Goal: Book appointment/travel/reservation

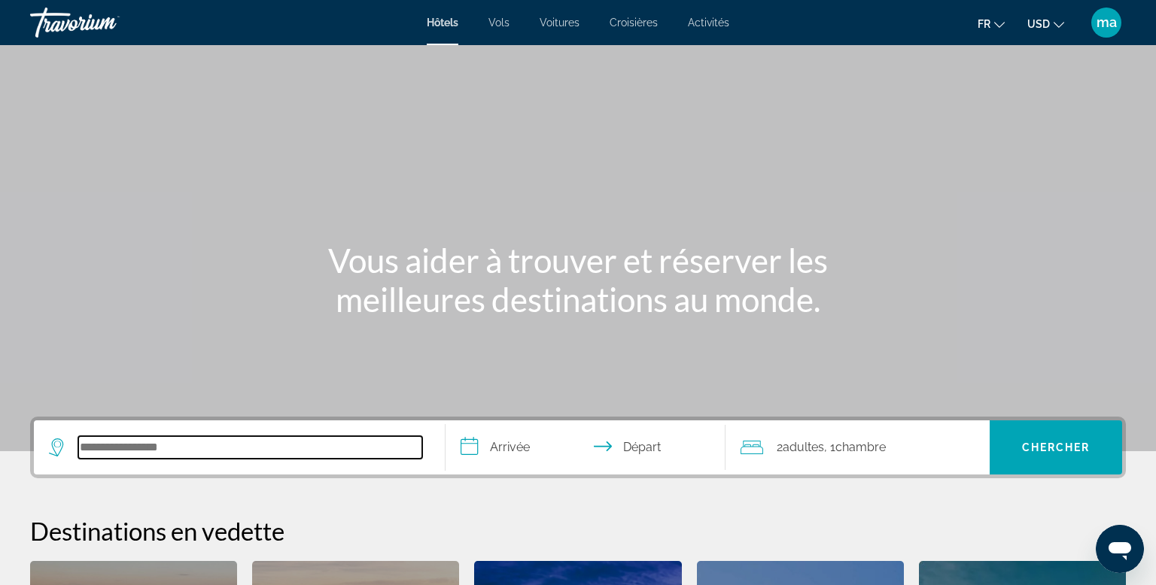
click at [160, 448] on input "Search hotel destination" at bounding box center [250, 447] width 344 height 23
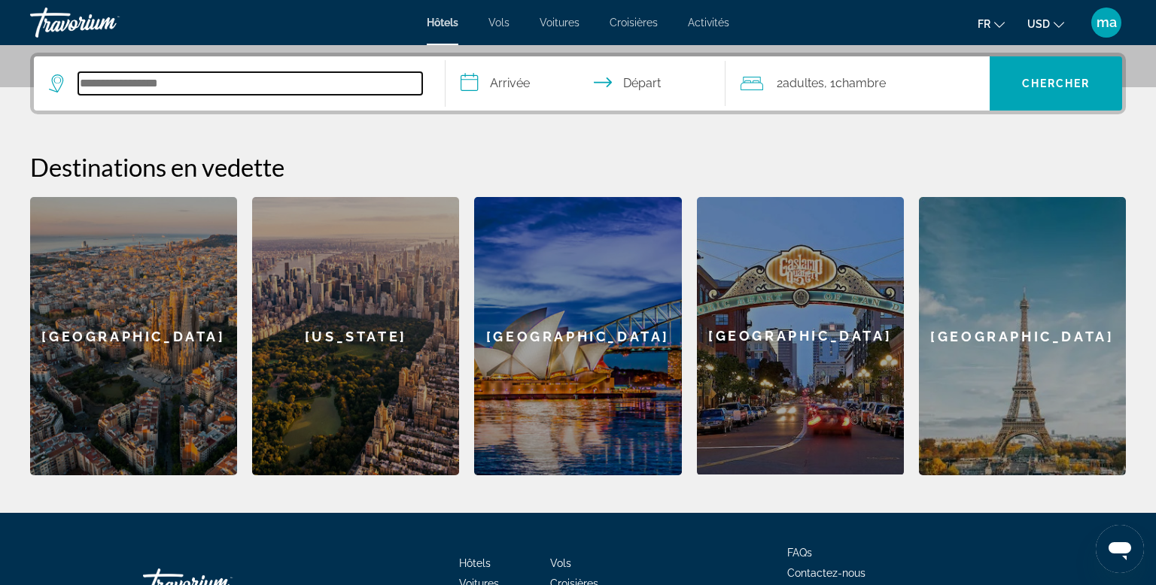
scroll to position [367, 0]
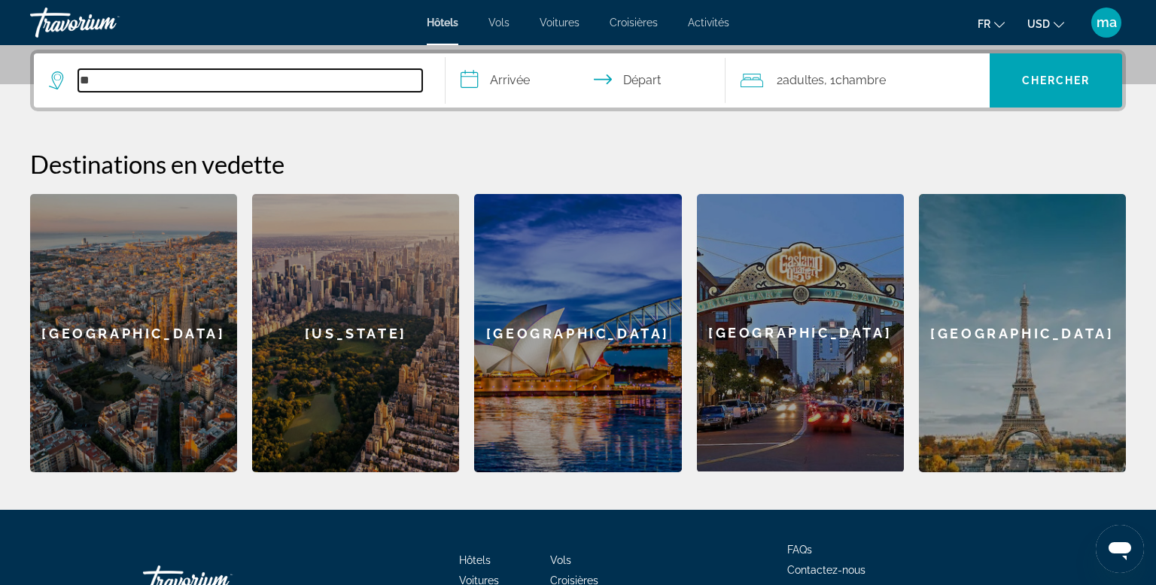
type input "*"
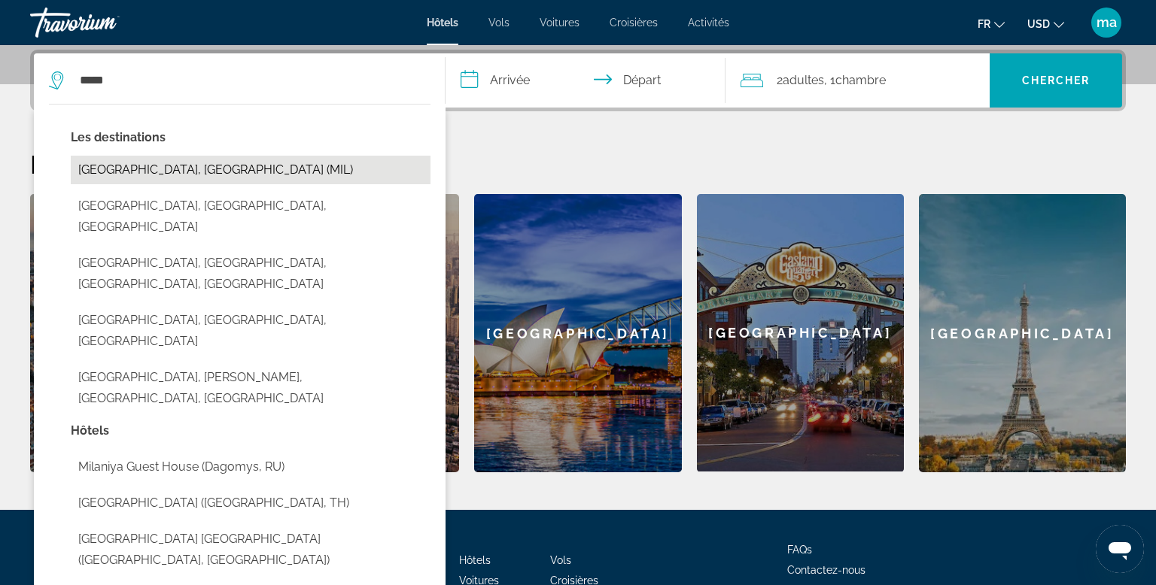
click at [116, 182] on button "[GEOGRAPHIC_DATA], [GEOGRAPHIC_DATA] (MIL)" at bounding box center [251, 170] width 360 height 29
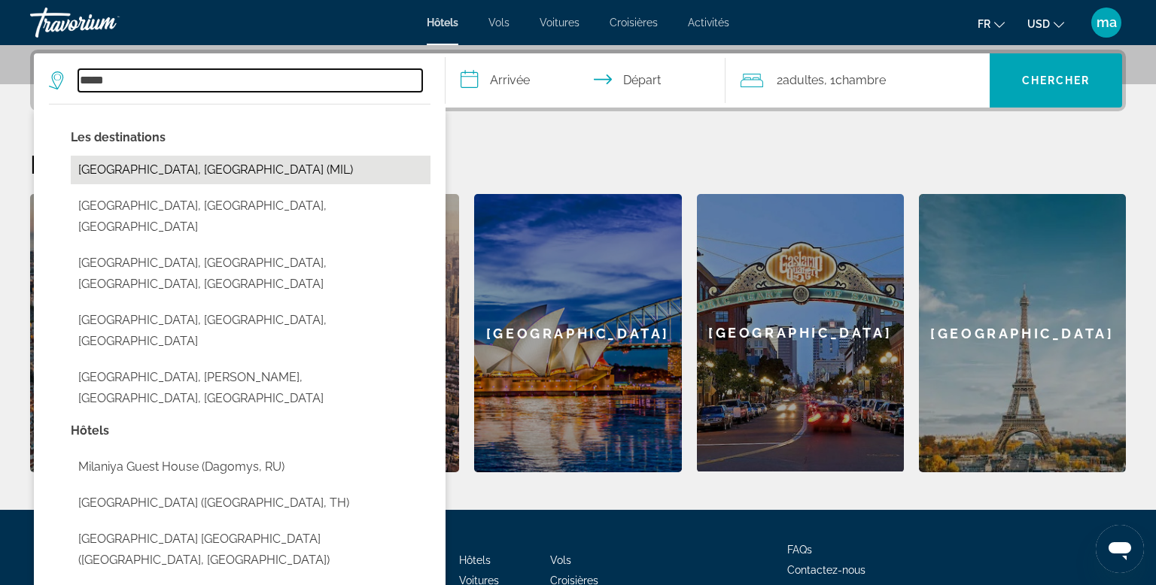
type input "**********"
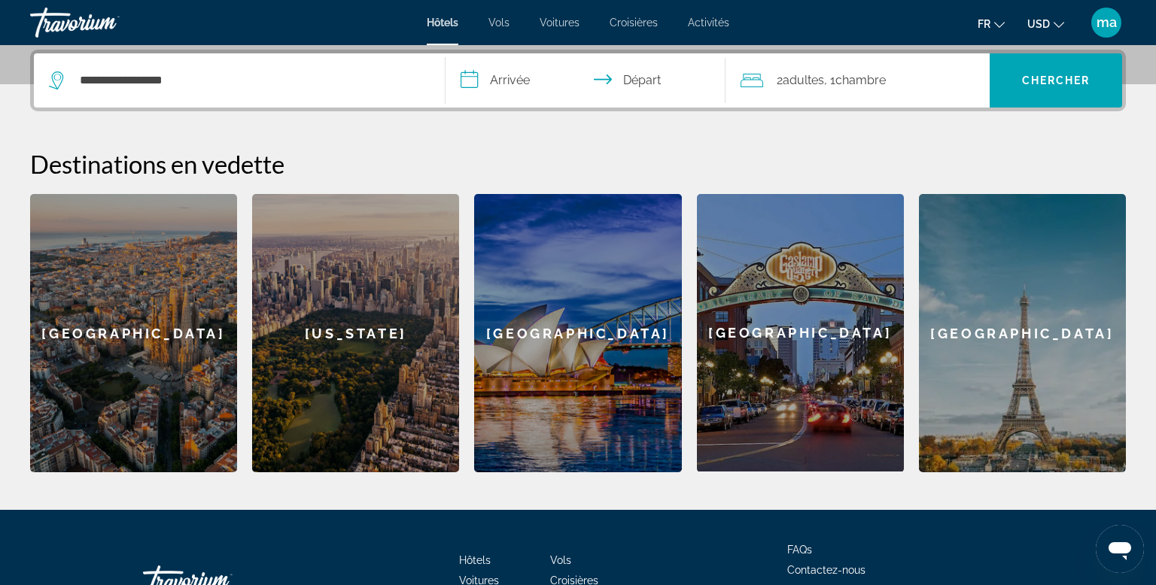
click at [521, 81] on input "**********" at bounding box center [588, 82] width 286 height 59
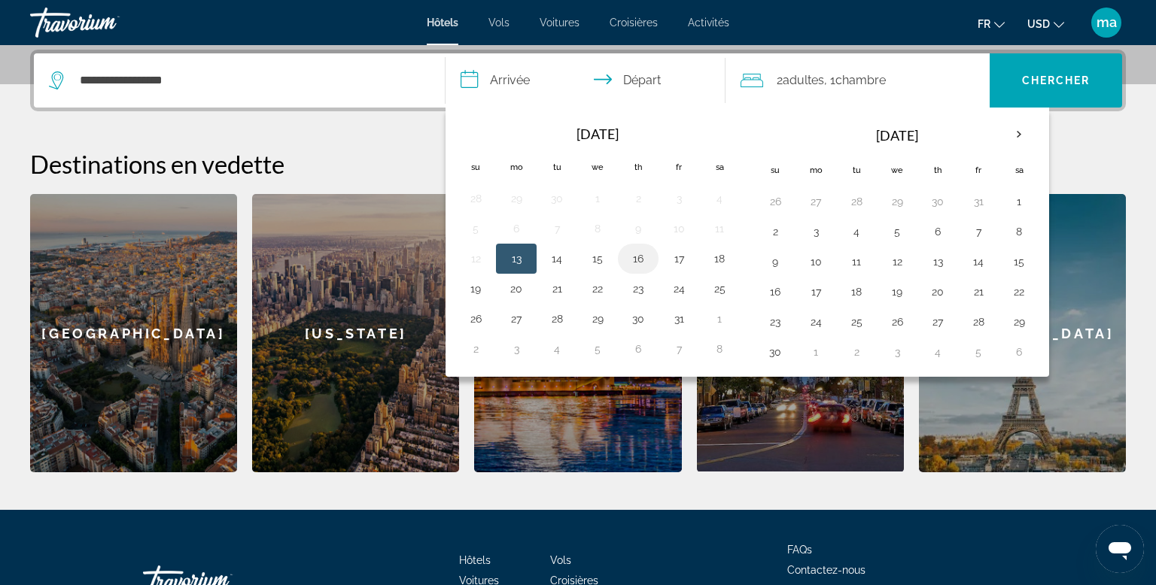
click at [630, 251] on button "16" at bounding box center [638, 258] width 24 height 21
click at [640, 264] on button "16" at bounding box center [638, 258] width 24 height 21
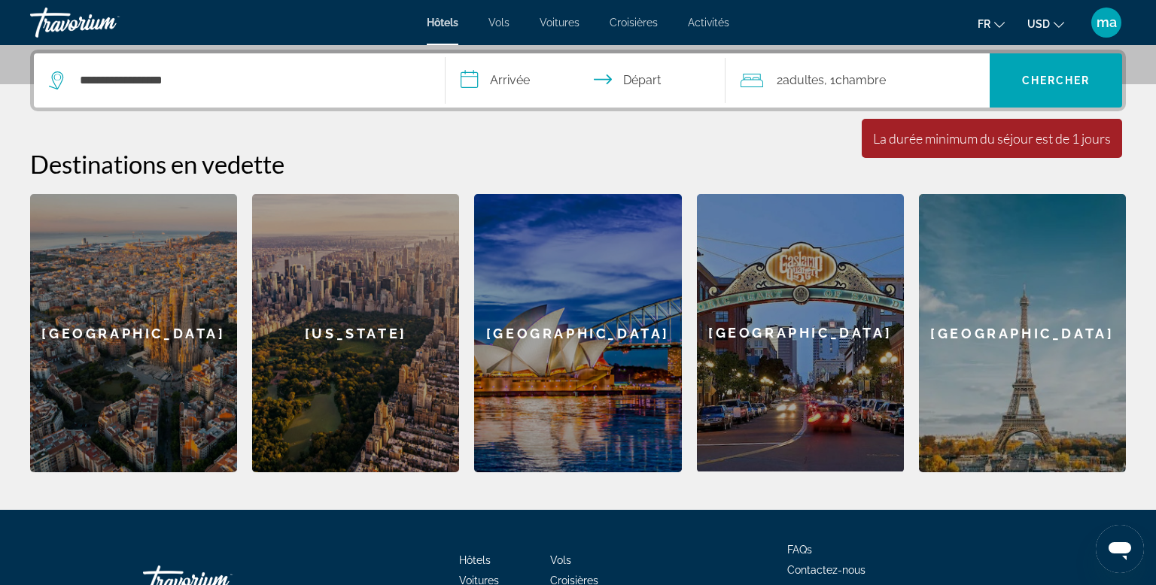
click at [520, 87] on input "**********" at bounding box center [588, 82] width 286 height 59
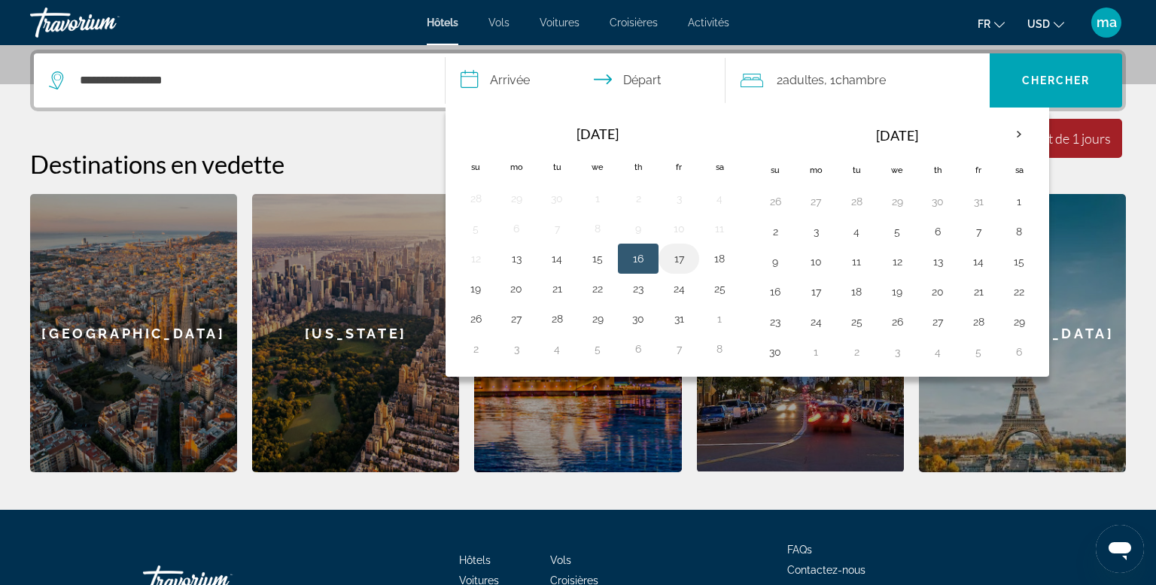
click at [684, 248] on button "17" at bounding box center [679, 258] width 24 height 21
click at [478, 287] on button "19" at bounding box center [475, 288] width 24 height 21
type input "**********"
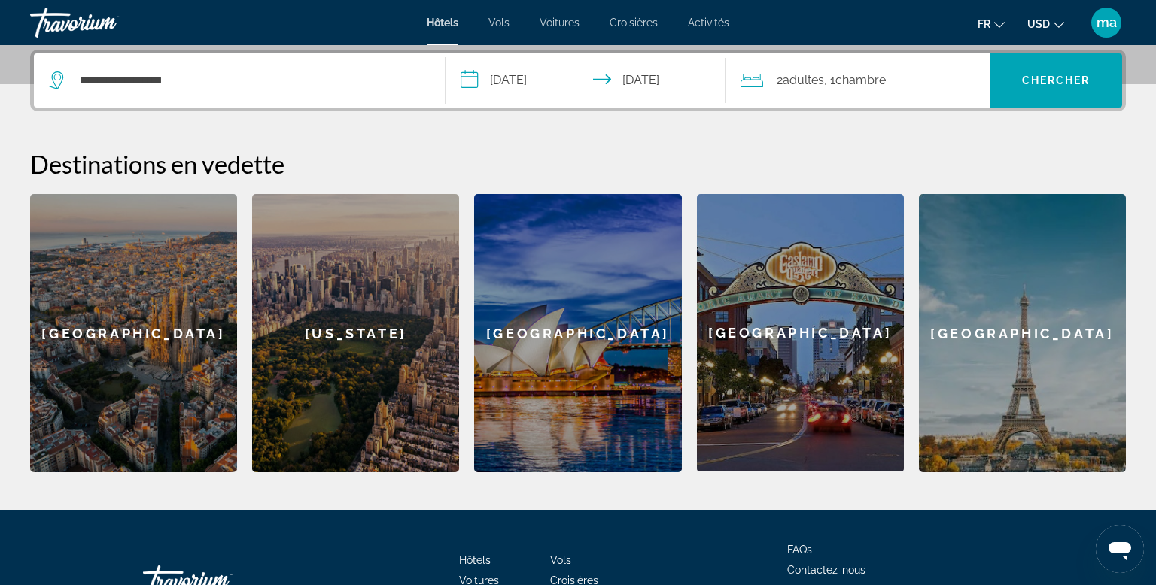
click at [864, 83] on span "Chambre" at bounding box center [860, 80] width 50 height 14
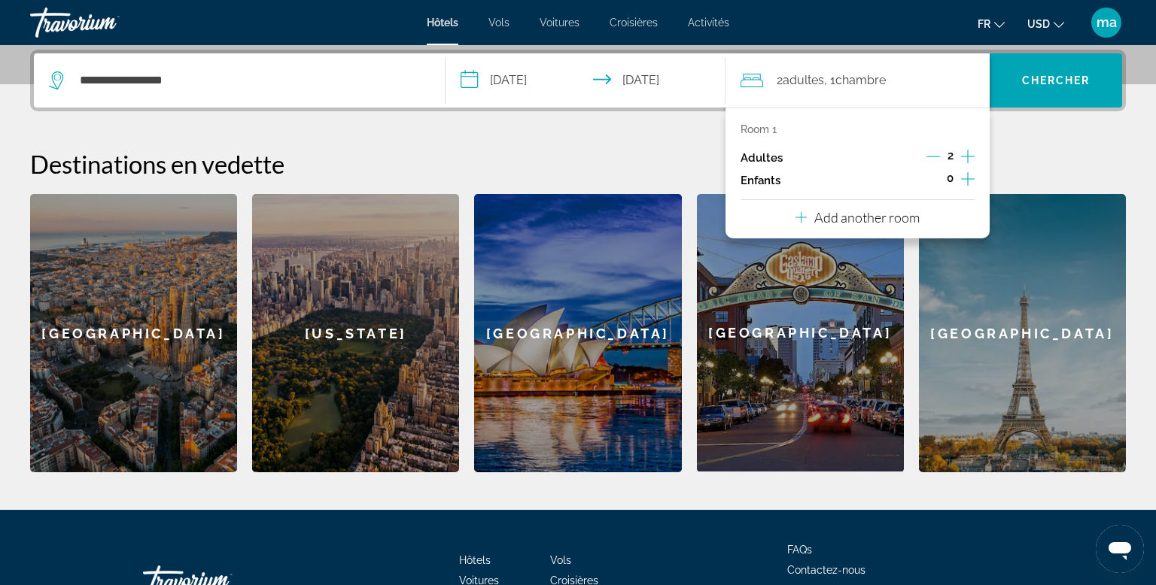
click at [968, 181] on icon "Increment children" at bounding box center [968, 179] width 14 height 18
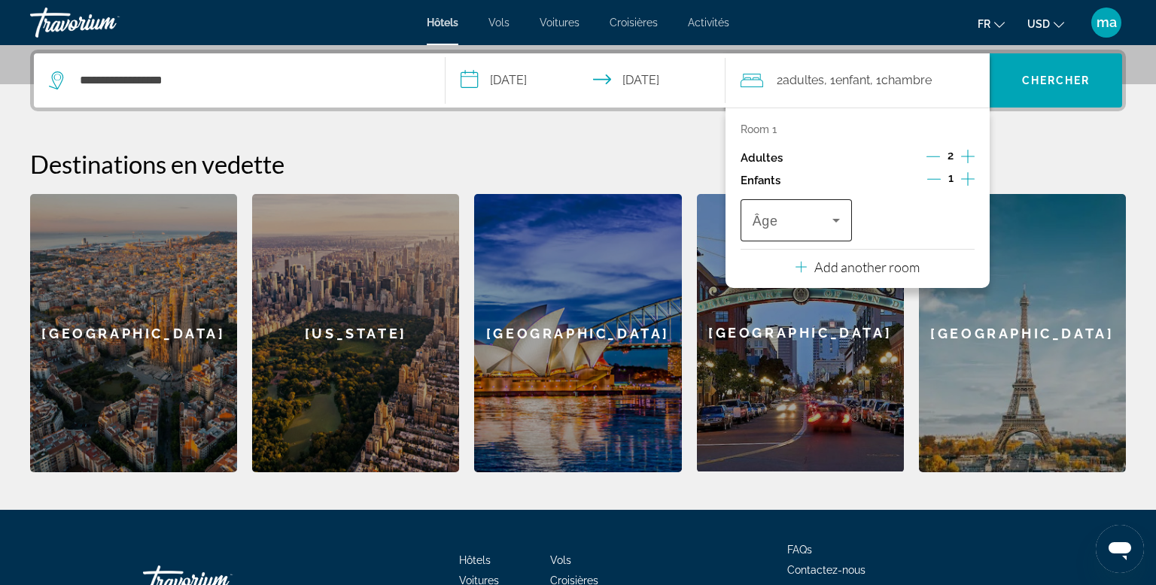
click at [844, 226] on icon "Travelers: 2 adults, 1 child" at bounding box center [836, 220] width 18 height 18
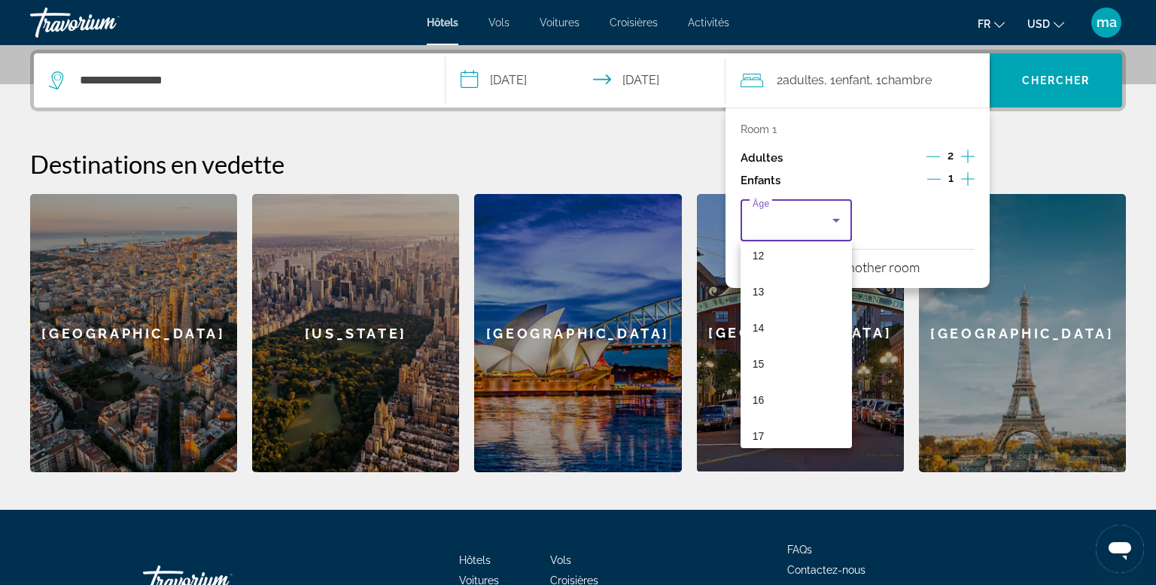
scroll to position [454, 0]
click at [819, 384] on mat-option "16" at bounding box center [795, 389] width 111 height 36
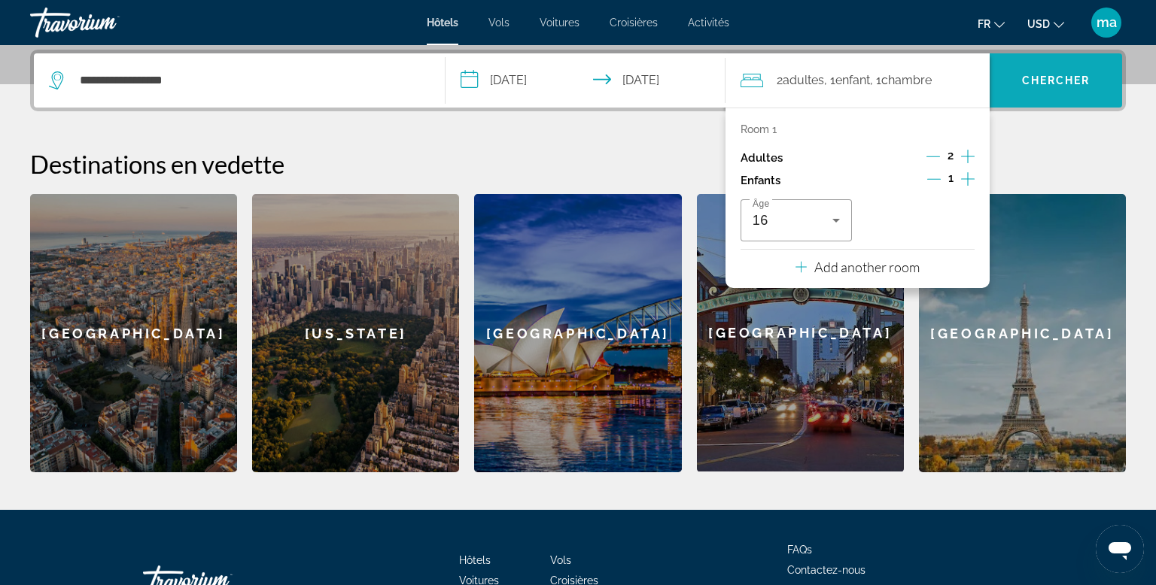
click at [1024, 92] on span "Search" at bounding box center [1055, 80] width 132 height 36
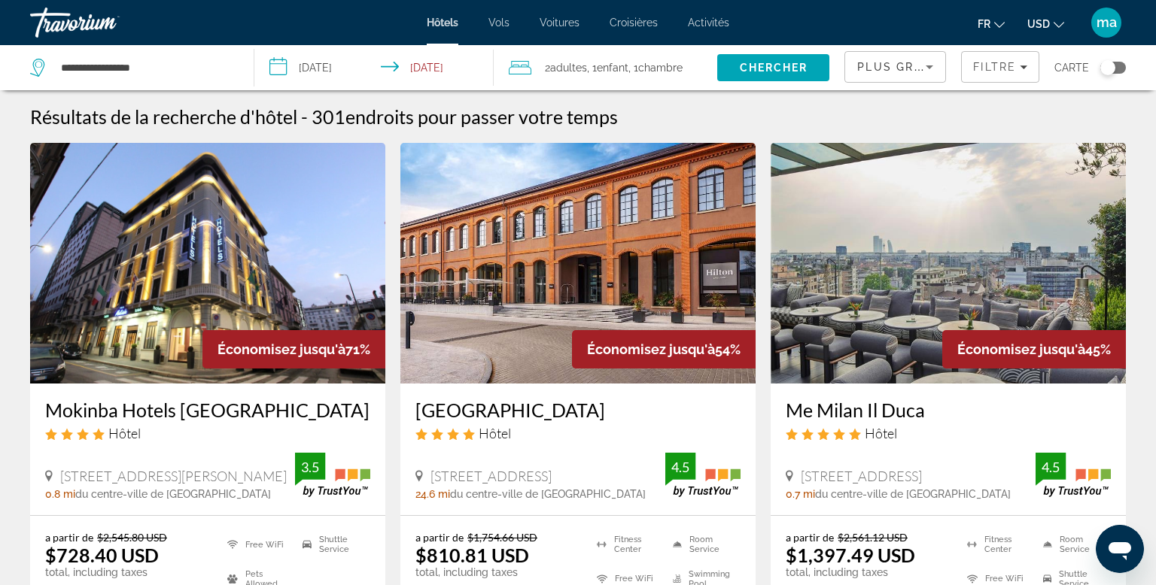
click at [1049, 25] on span "USD" at bounding box center [1038, 24] width 23 height 12
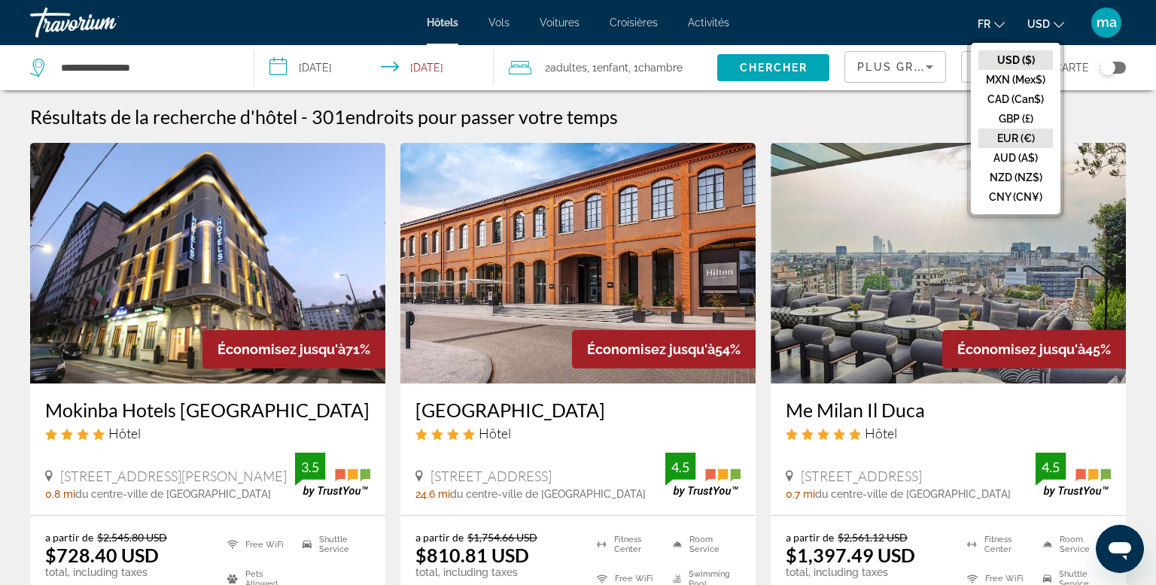
click at [1013, 142] on button "EUR (€)" at bounding box center [1015, 139] width 74 height 20
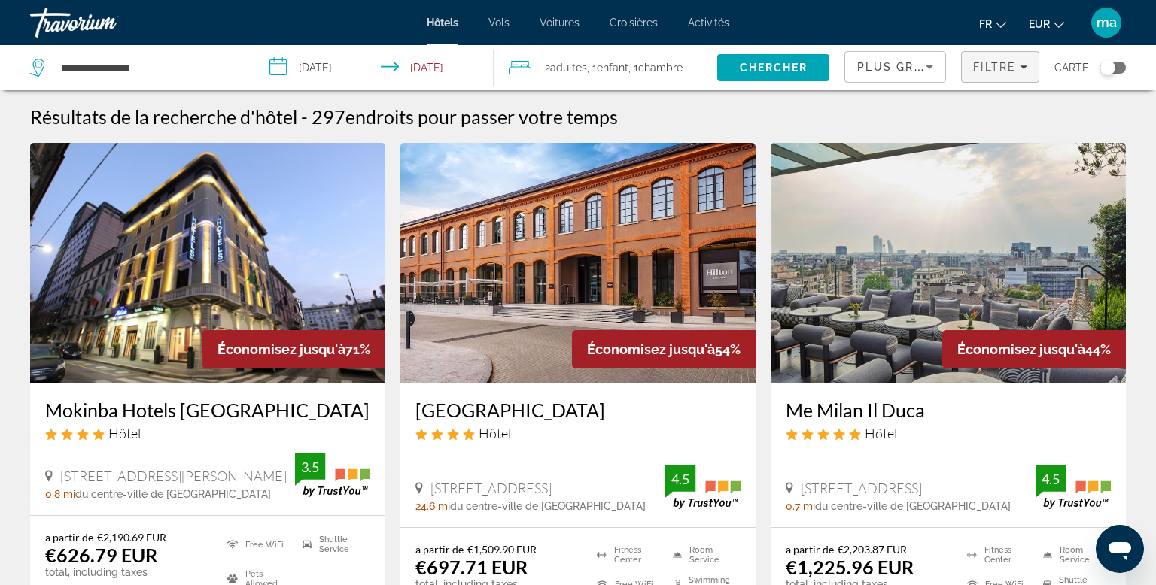
click at [1009, 61] on span "Filtre" at bounding box center [994, 67] width 43 height 12
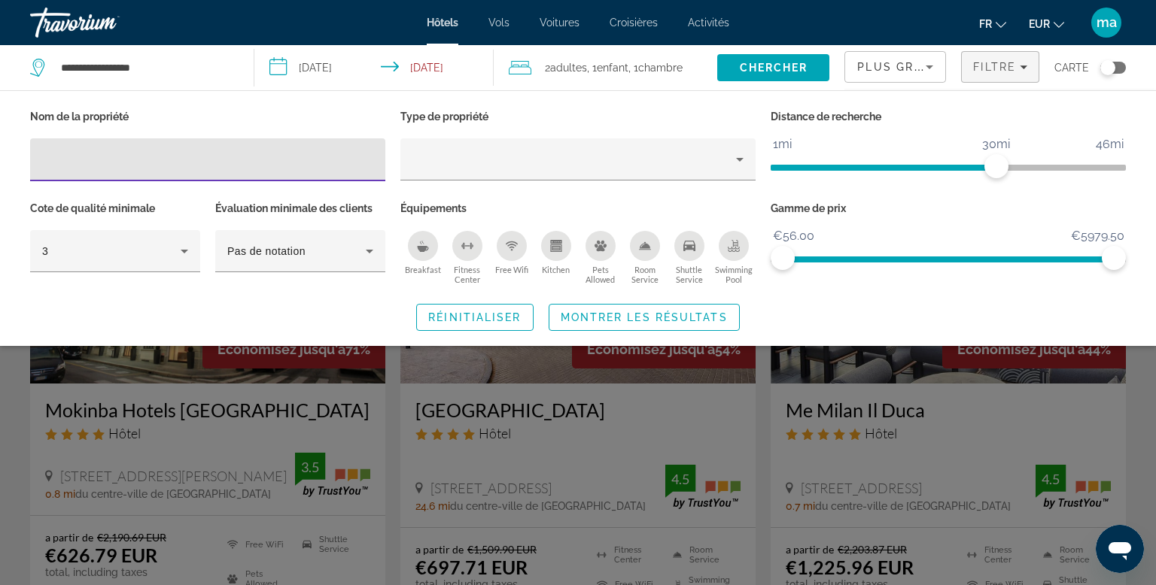
click at [688, 254] on div "Shuttle Service" at bounding box center [689, 246] width 30 height 30
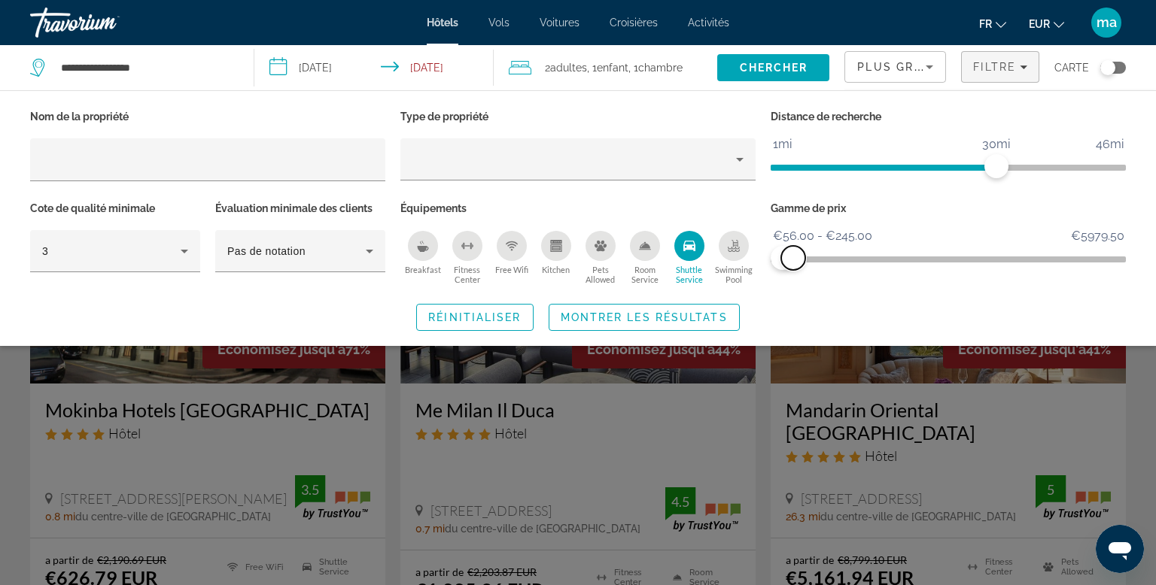
drag, startPoint x: 1111, startPoint y: 250, endPoint x: 793, endPoint y: 343, distance: 330.9
click at [793, 343] on div "Nom de la propriété Type de propriété Distance de recherche 1mi 46mi 30mi Cote …" at bounding box center [578, 218] width 1156 height 256
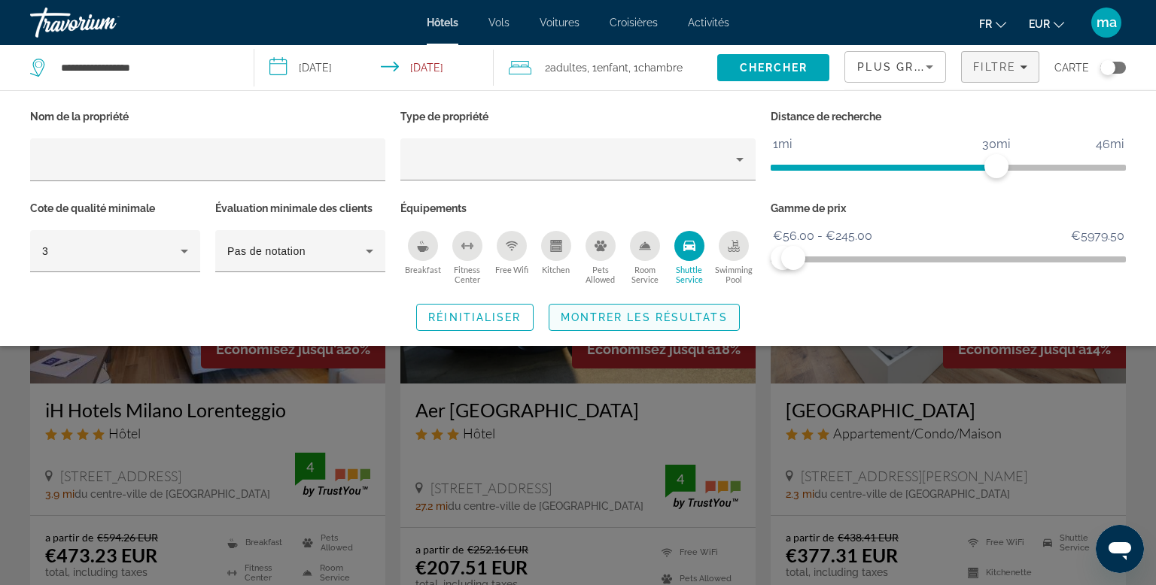
click at [621, 323] on span "Montrer les résultats" at bounding box center [644, 317] width 167 height 12
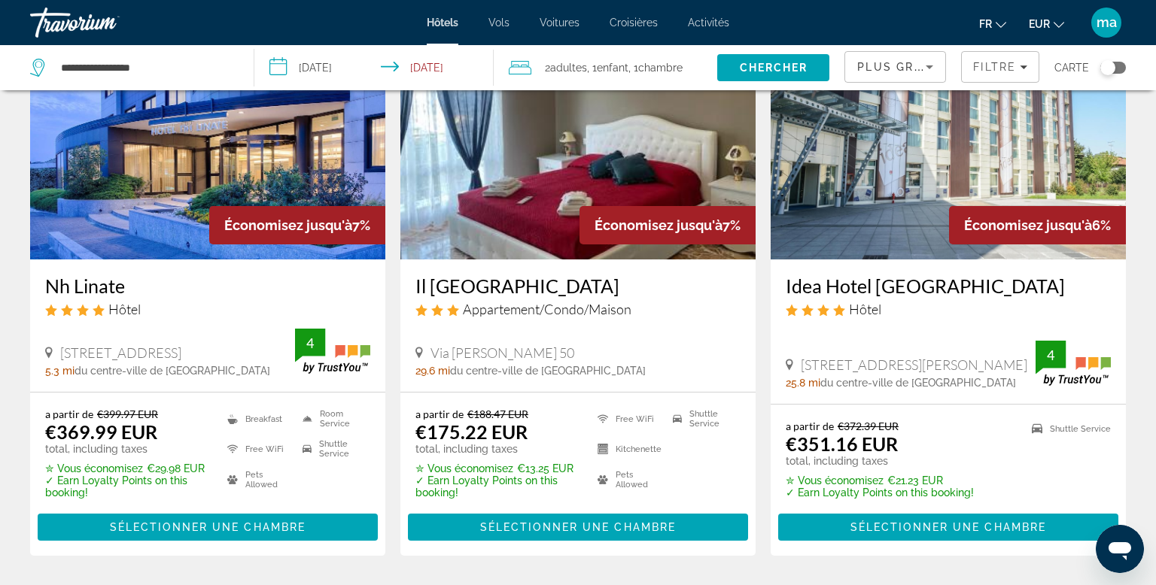
scroll to position [1255, 0]
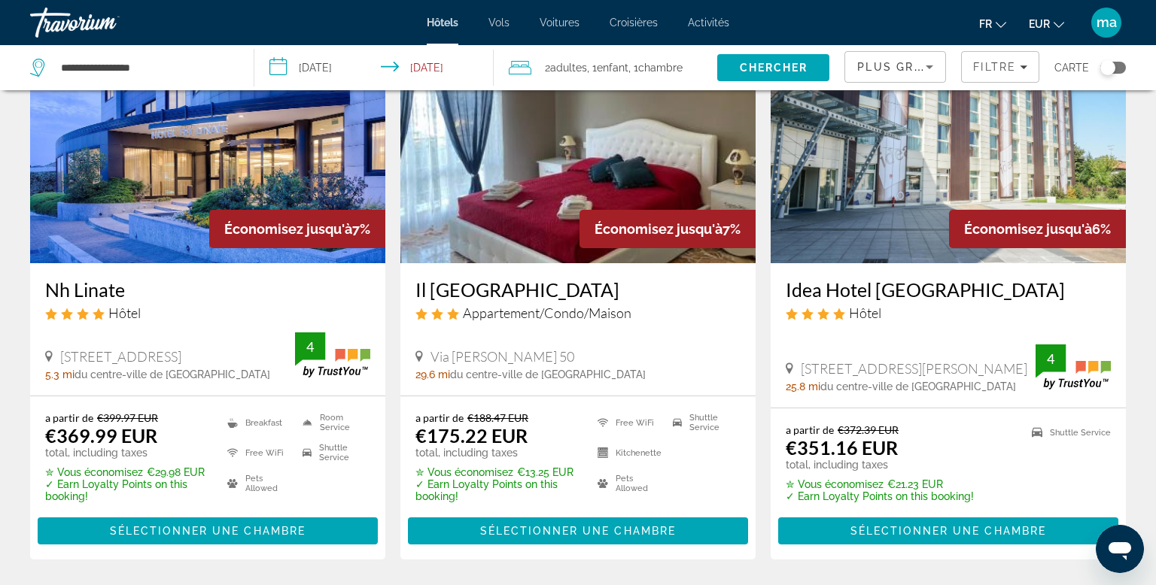
click at [1117, 63] on div "Toggle map" at bounding box center [1113, 68] width 26 height 12
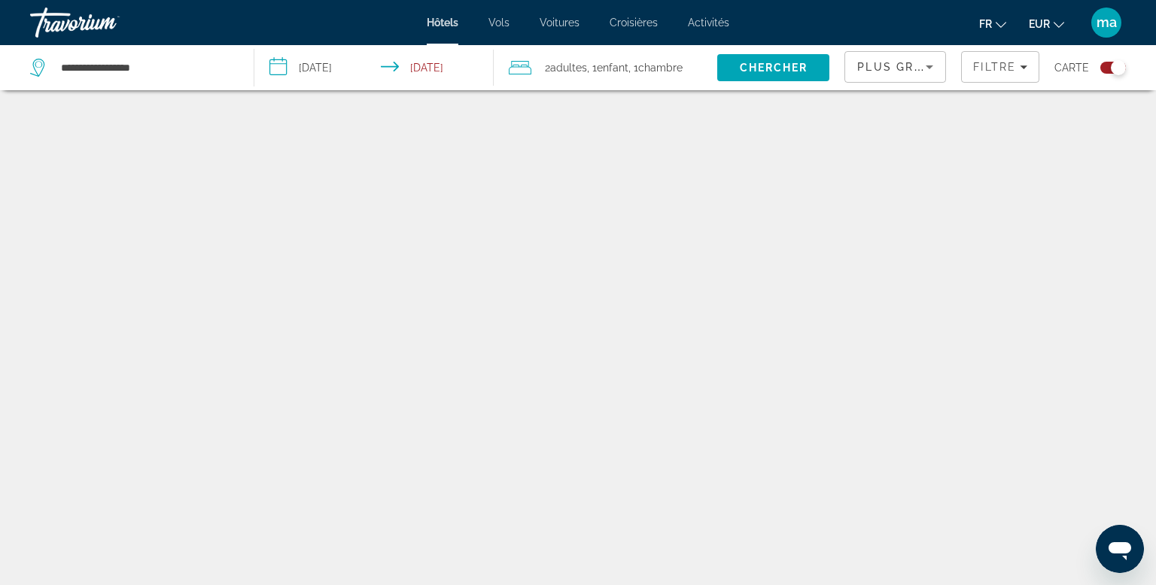
scroll to position [90, 0]
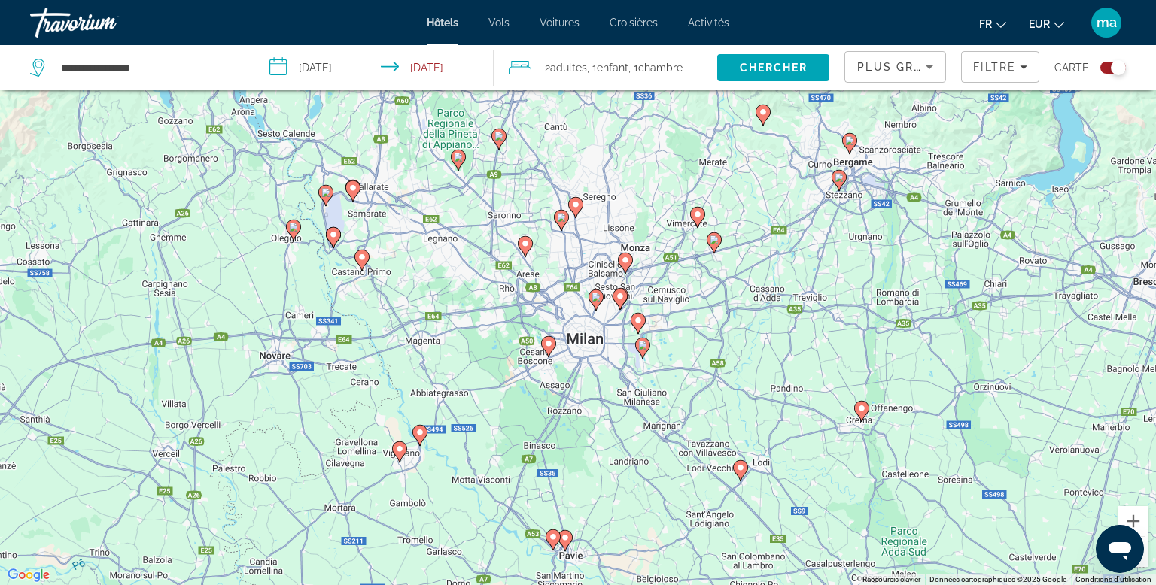
click at [644, 354] on icon "Main content" at bounding box center [643, 349] width 14 height 20
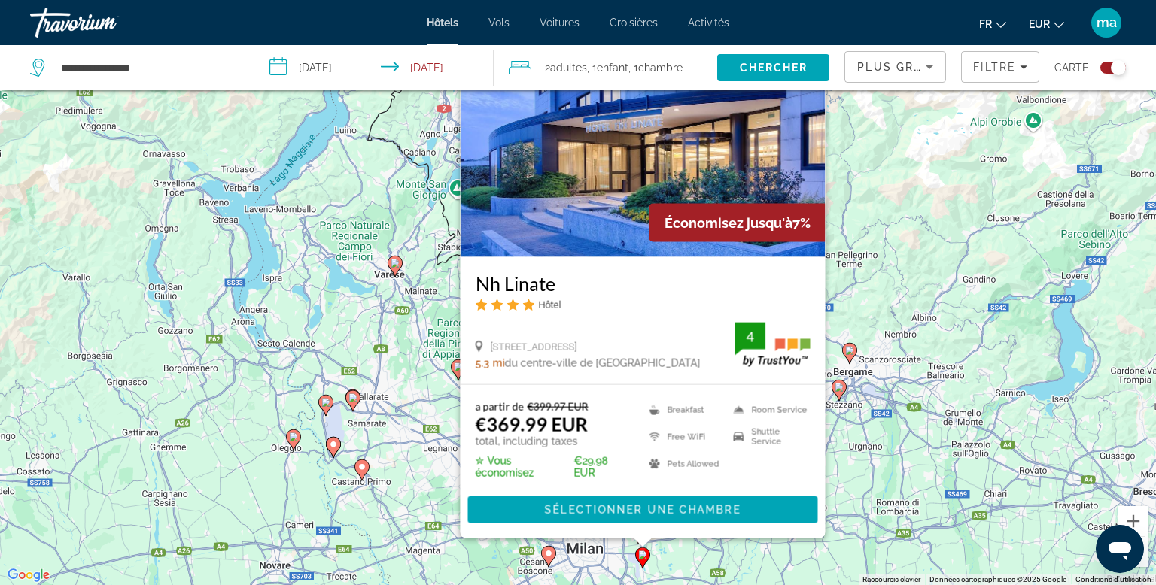
click at [849, 276] on div "Pour activer le glissement avec le clavier, appuyez sur Alt+Entrée. Une fois ce…" at bounding box center [578, 292] width 1156 height 585
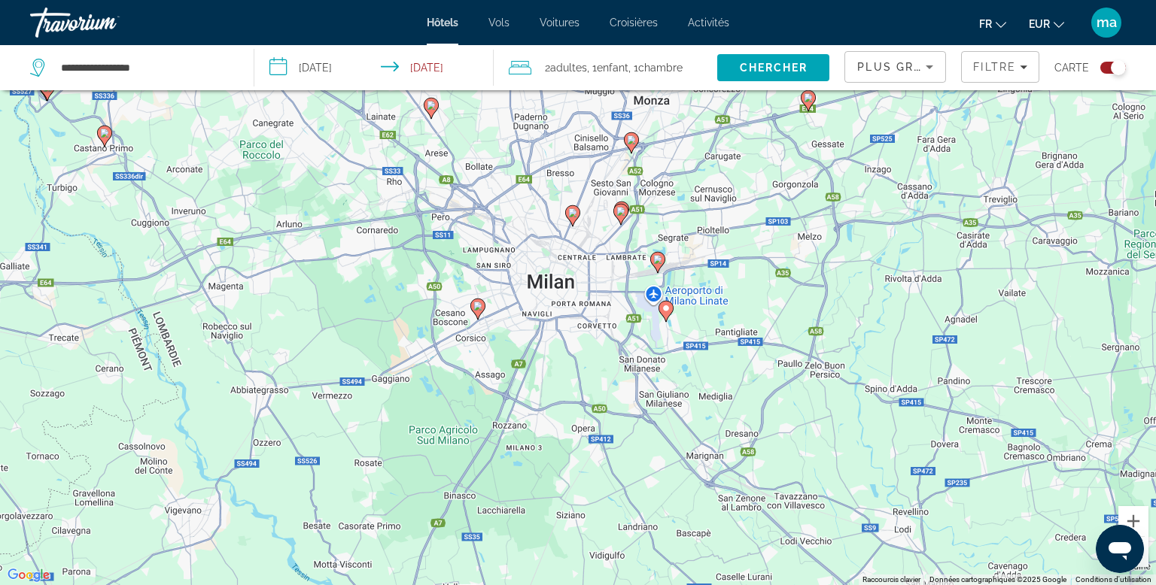
drag, startPoint x: 613, startPoint y: 487, endPoint x: 607, endPoint y: 147, distance: 340.1
click at [607, 147] on div "Pour activer le glissement avec le clavier, appuyez sur Alt+Entrée. Une fois ce…" at bounding box center [578, 292] width 1156 height 585
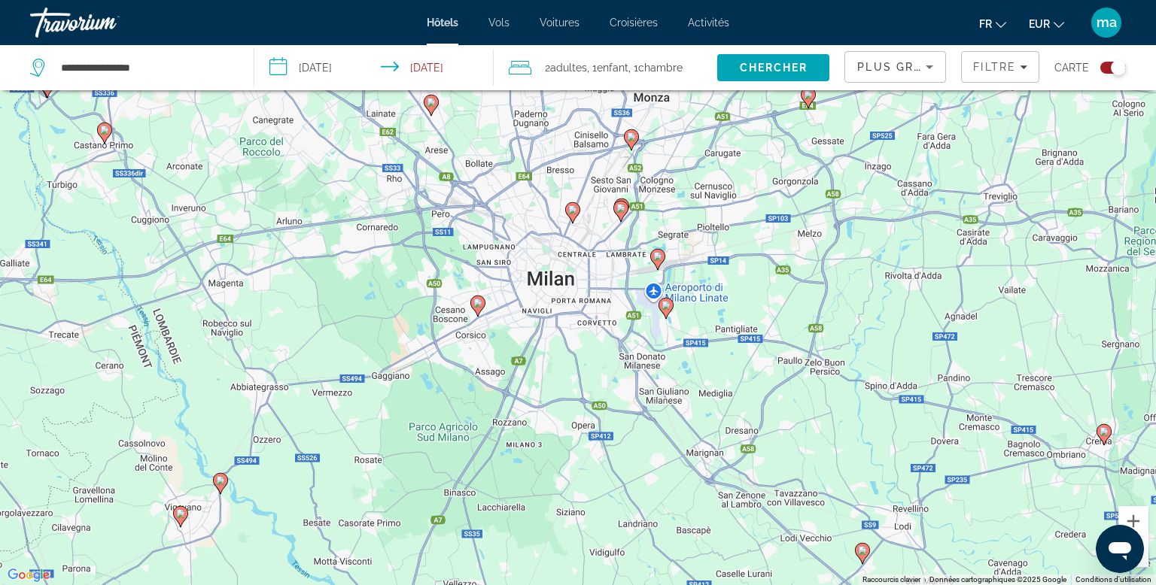
click at [661, 262] on icon "Main content" at bounding box center [657, 259] width 15 height 21
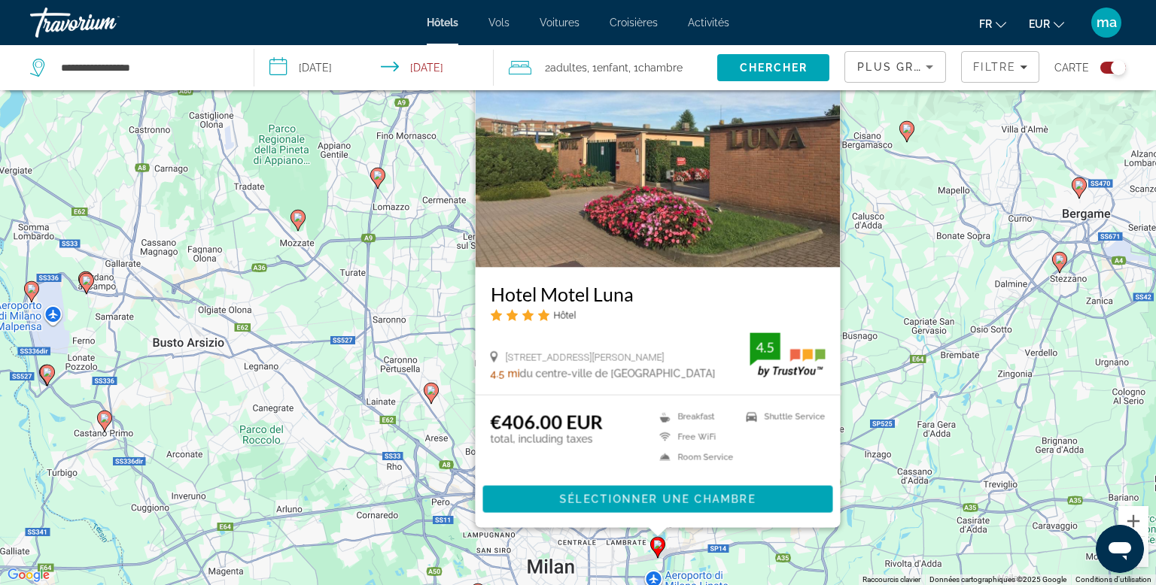
click at [927, 178] on div "Pour activer le glissement avec le clavier, appuyez sur Alt+Entrée. Une fois ce…" at bounding box center [578, 292] width 1156 height 585
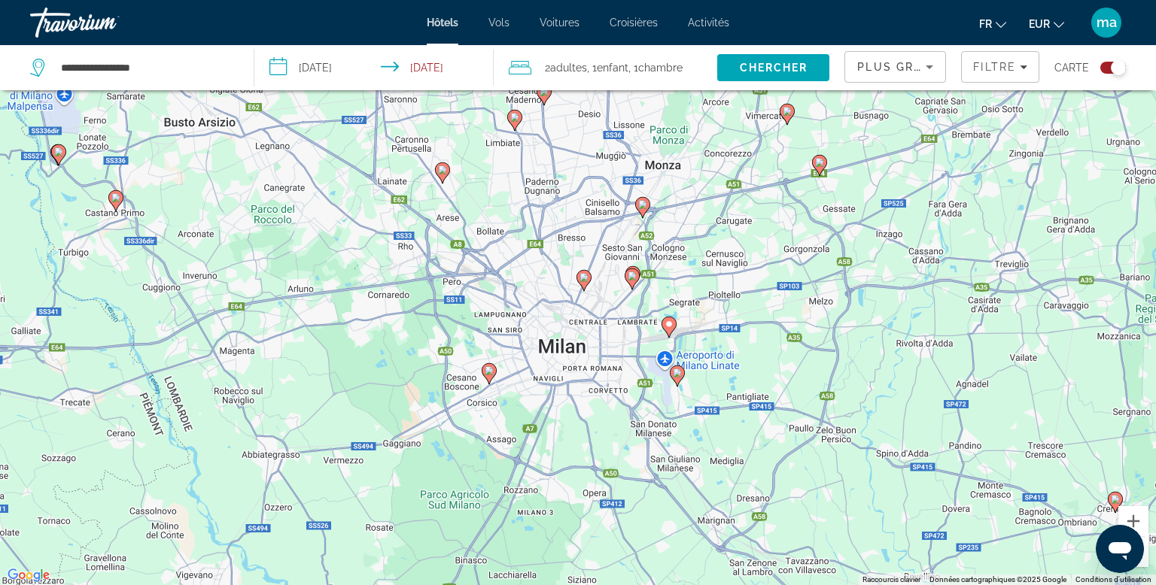
drag, startPoint x: 572, startPoint y: 390, endPoint x: 570, endPoint y: 135, distance: 254.3
click at [570, 135] on div "Pour activer le glissement avec le clavier, appuyez sur Alt+Entrée. Une fois ce…" at bounding box center [578, 292] width 1156 height 585
click at [488, 378] on icon "Main content" at bounding box center [489, 374] width 14 height 20
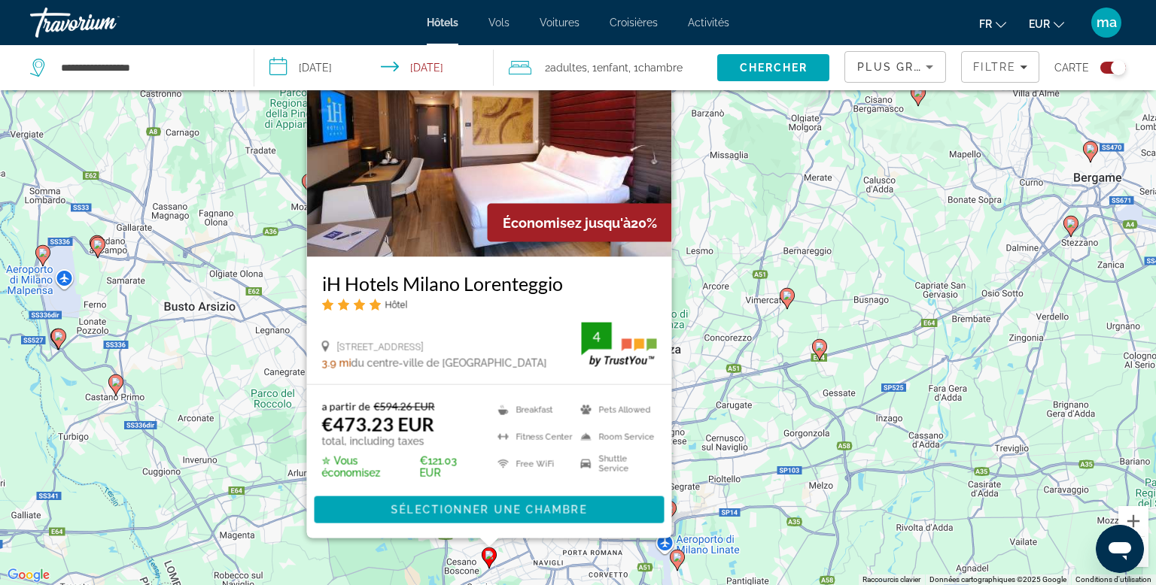
click at [720, 196] on div "Pour activer le glissement avec le clavier, appuyez sur Alt+Entrée. Une fois ce…" at bounding box center [578, 292] width 1156 height 585
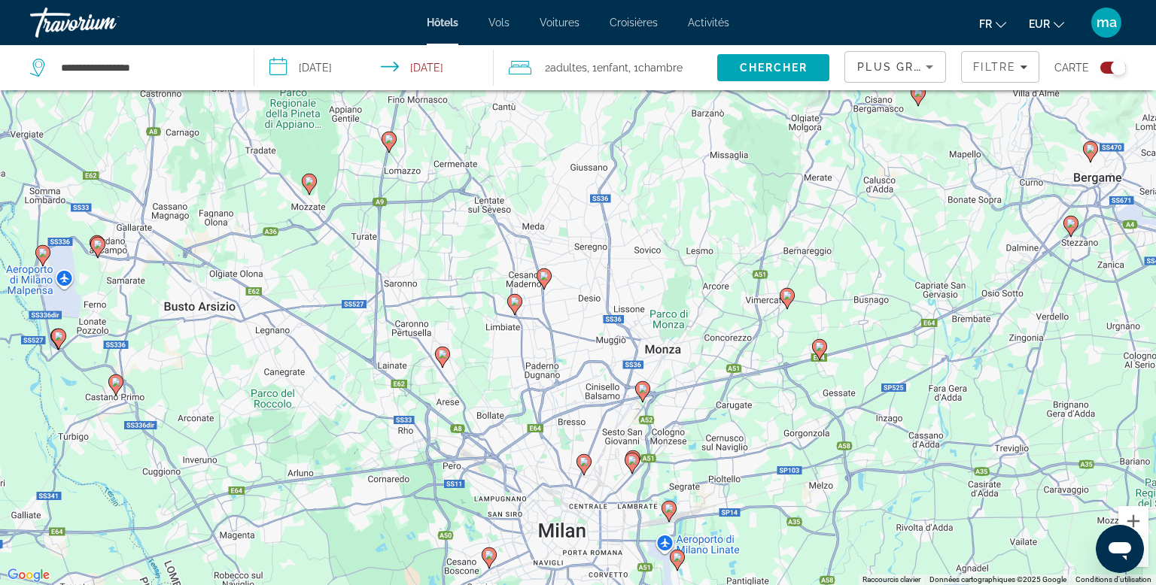
click at [587, 469] on icon "Main content" at bounding box center [583, 464] width 15 height 21
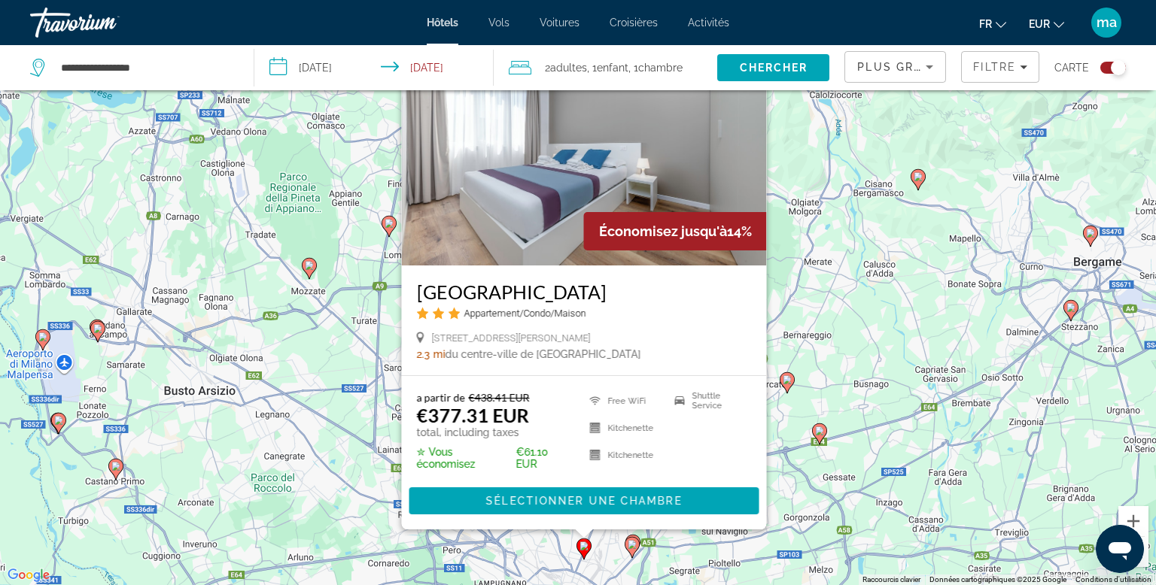
click at [889, 220] on div "Pour activer le glissement avec le clavier, appuyez sur Alt+Entrée. Une fois ce…" at bounding box center [578, 292] width 1156 height 585
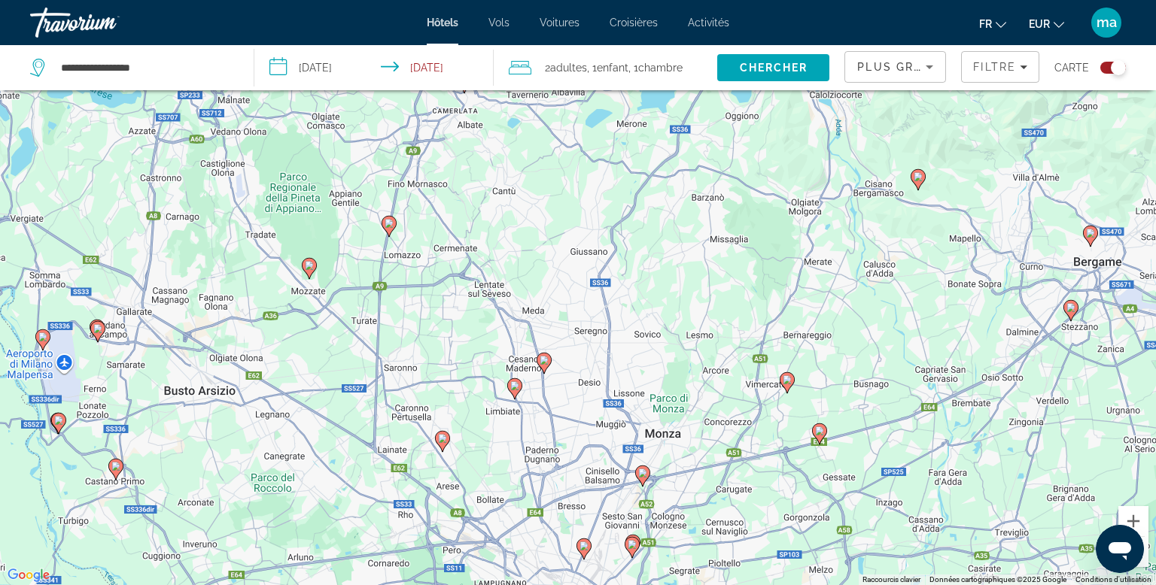
click at [643, 484] on icon "Main content" at bounding box center [643, 476] width 14 height 20
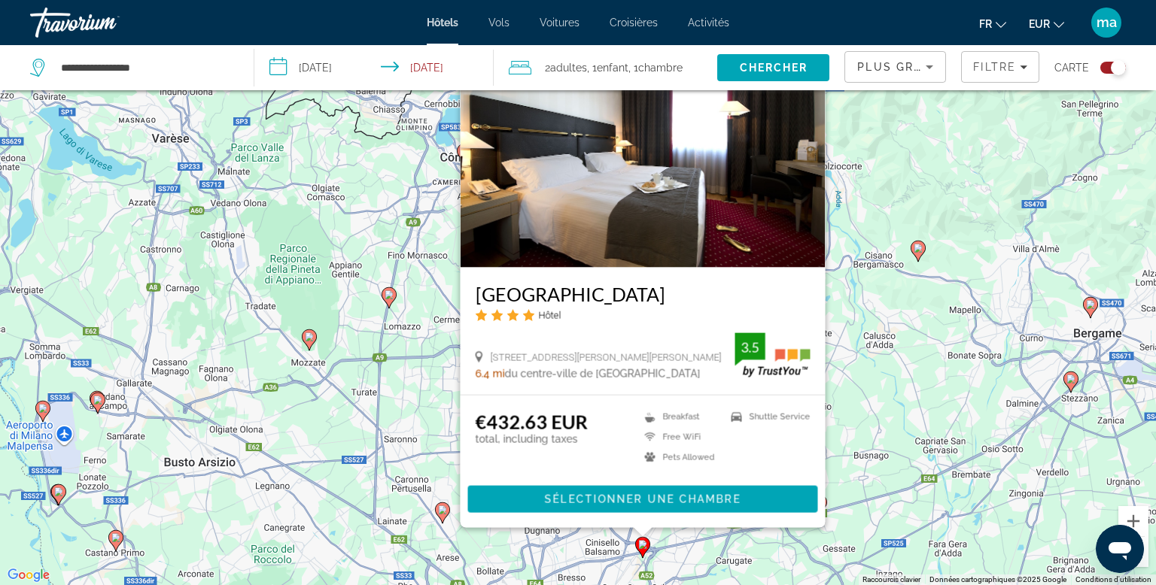
click at [880, 321] on div "Pour activer le glissement avec le clavier, appuyez sur Alt+Entrée. Une fois ce…" at bounding box center [578, 292] width 1156 height 585
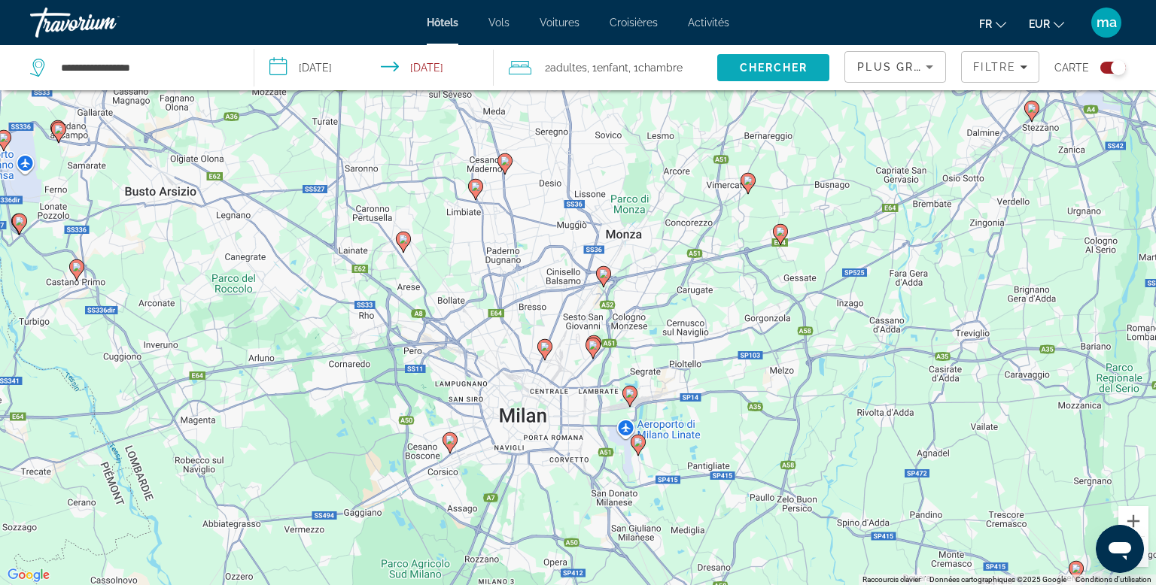
drag, startPoint x: 761, startPoint y: 345, endPoint x: 718, endPoint y: 65, distance: 282.4
click at [718, 65] on div "**********" at bounding box center [578, 338] width 1156 height 676
click at [990, 93] on div "Pour activer le glissement avec le clavier, appuyez sur Alt+Entrée. Une fois ce…" at bounding box center [578, 292] width 1156 height 585
click at [994, 76] on span "Filters" at bounding box center [1000, 67] width 77 height 36
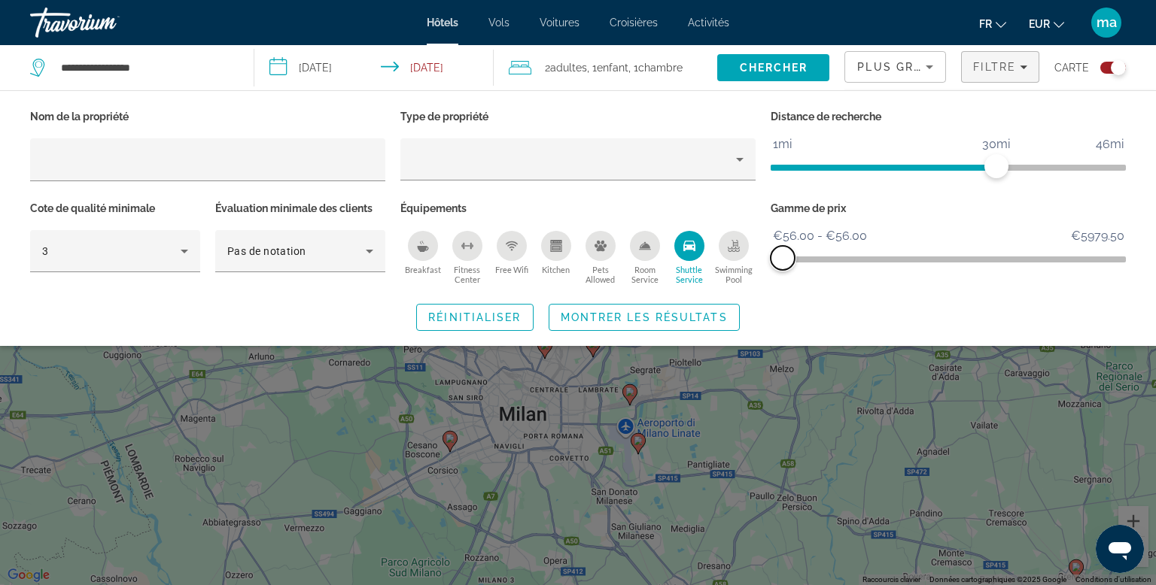
drag, startPoint x: 793, startPoint y: 262, endPoint x: 769, endPoint y: 267, distance: 24.6
click at [769, 267] on div "Gamme de prix €56.00 €5979.50 €56.00 €56.00 €56.00 - €56.00" at bounding box center [948, 243] width 370 height 91
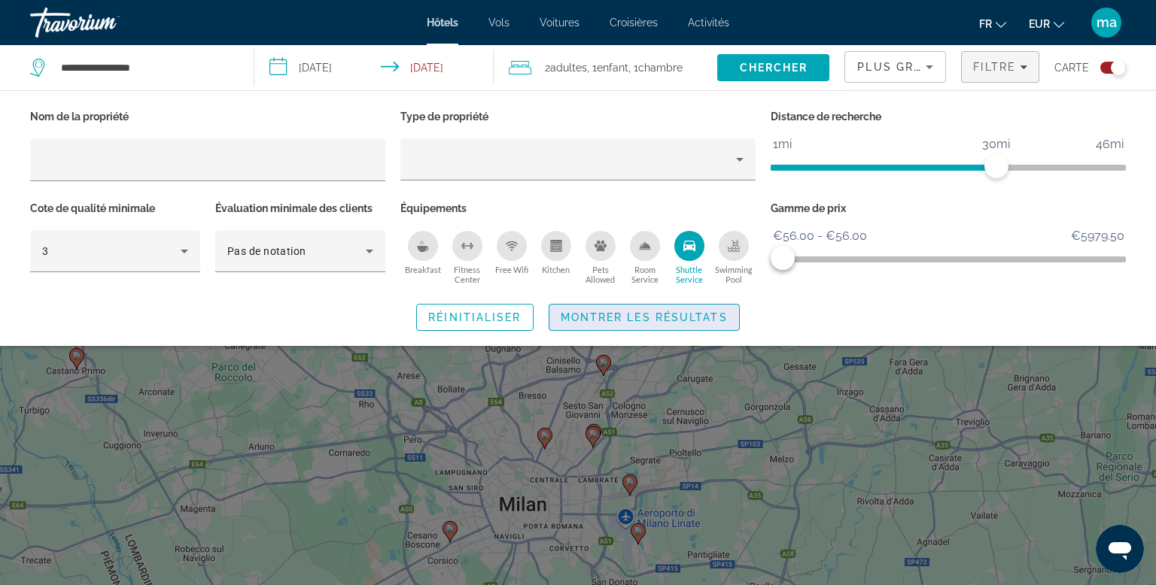
click at [698, 313] on span "Montrer les résultats" at bounding box center [644, 317] width 167 height 12
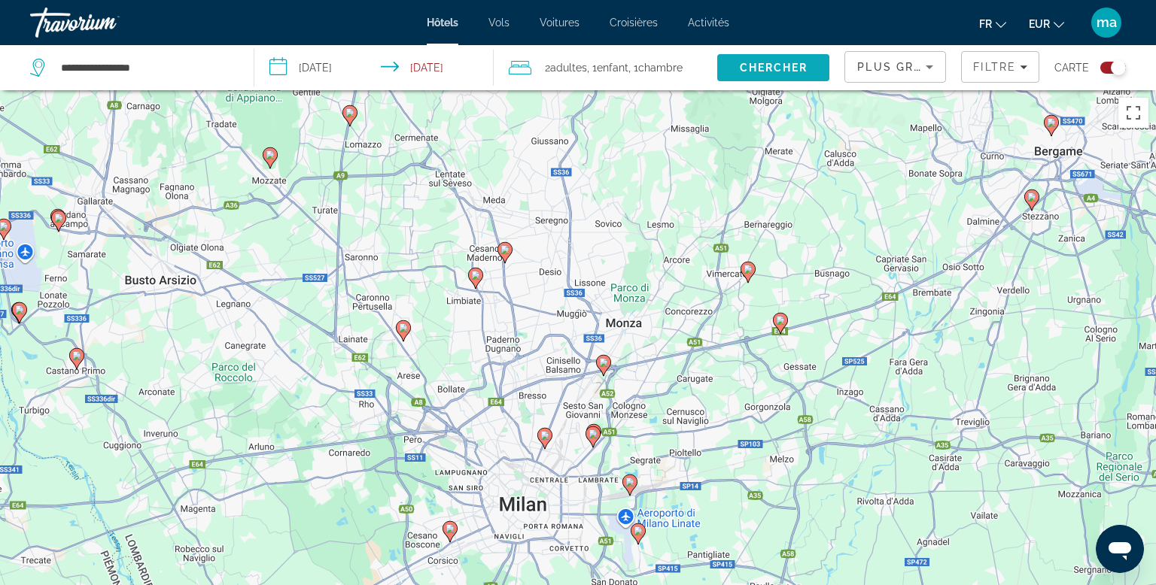
click at [763, 65] on span "Chercher" at bounding box center [774, 68] width 68 height 12
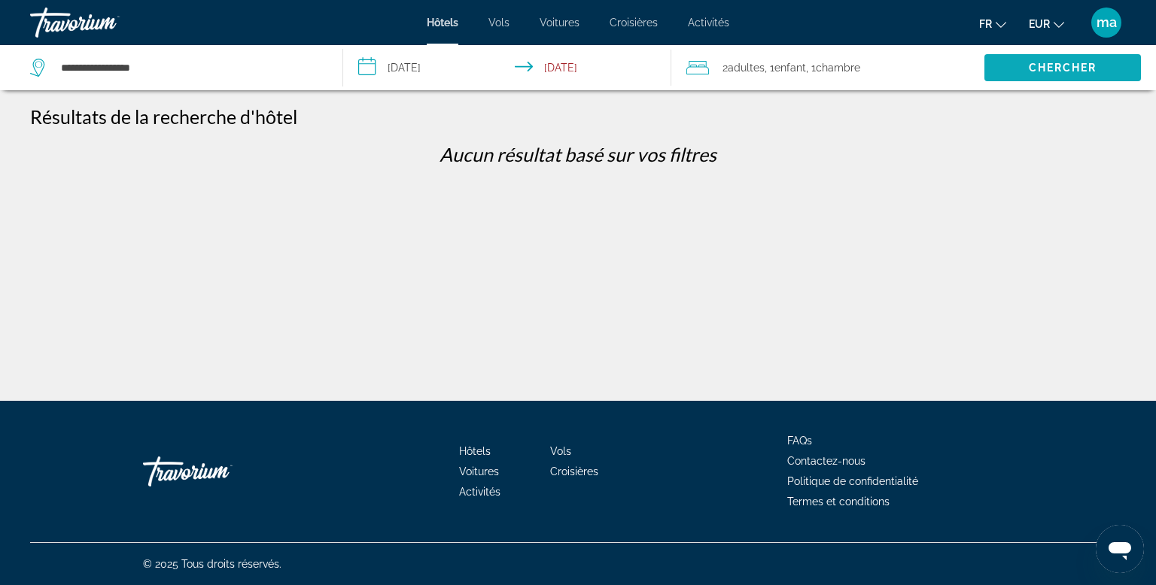
click at [1053, 62] on span "Chercher" at bounding box center [1063, 68] width 68 height 12
click at [889, 73] on div "2 Adulte Adultes , 1 Enfant Enfants , 1 Chambre pièces" at bounding box center [835, 67] width 298 height 21
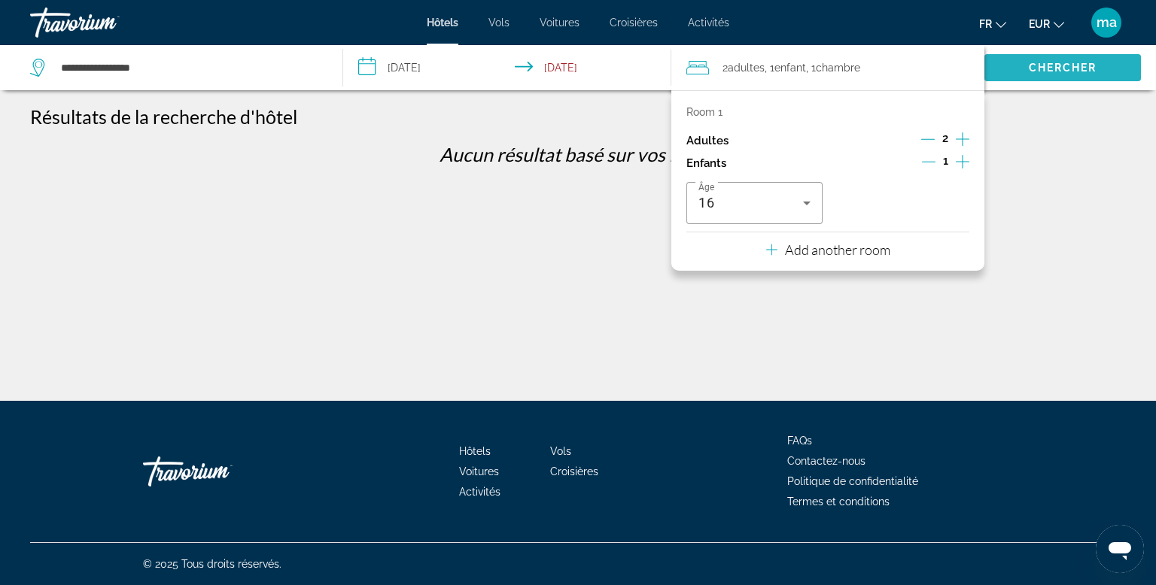
click at [995, 64] on span "Search" at bounding box center [1062, 68] width 156 height 36
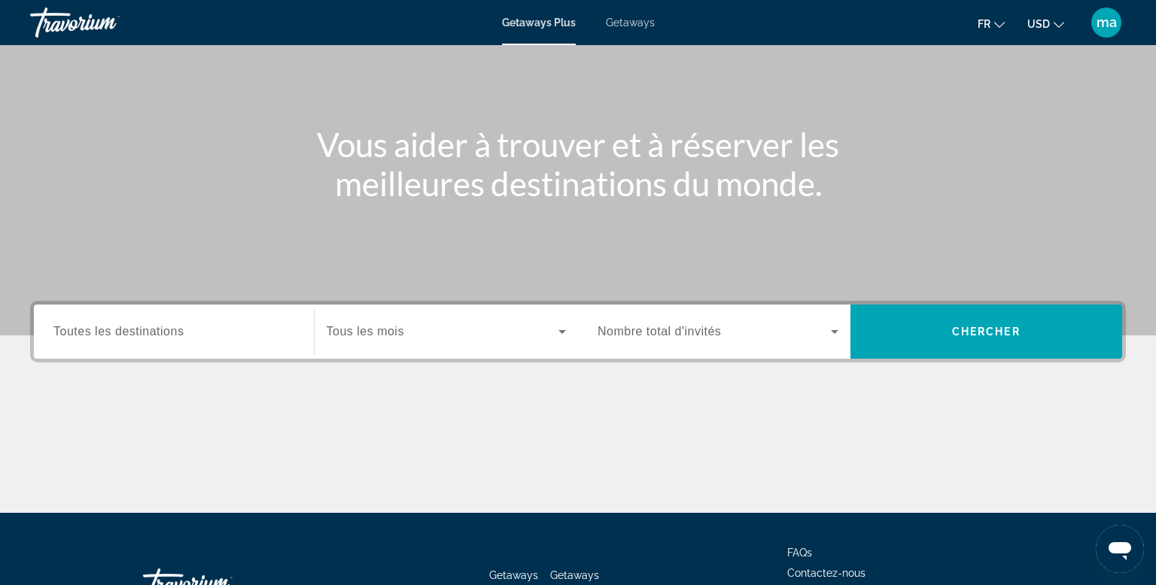
scroll to position [117, 0]
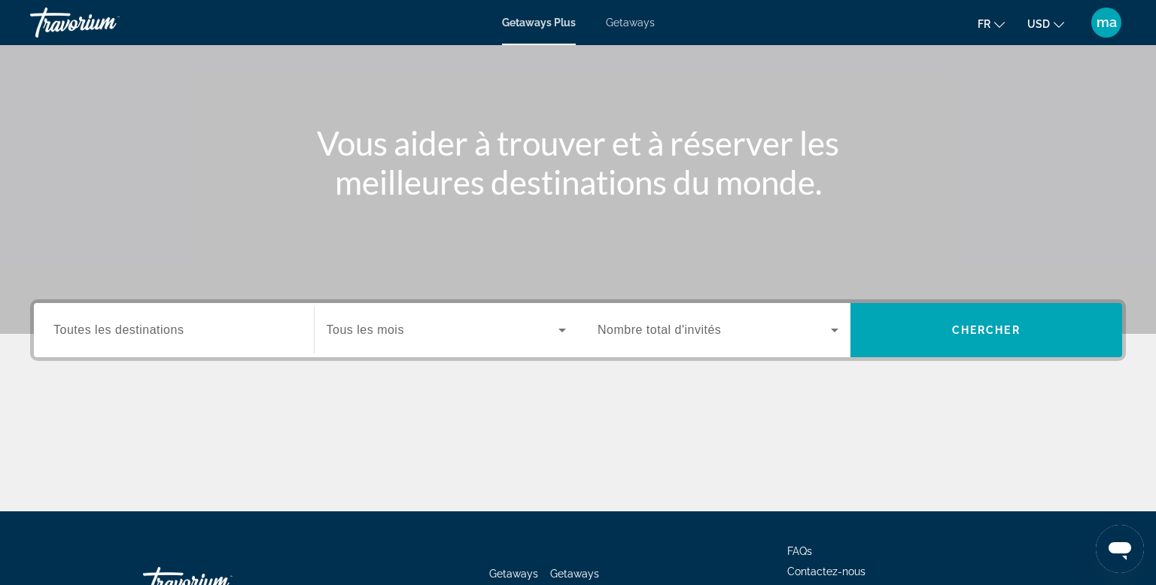
click at [640, 30] on div "Getaways Plus Getaways fr English Español Français Italiano Português русский U…" at bounding box center [578, 22] width 1156 height 39
click at [639, 24] on span "Getaways" at bounding box center [630, 23] width 49 height 12
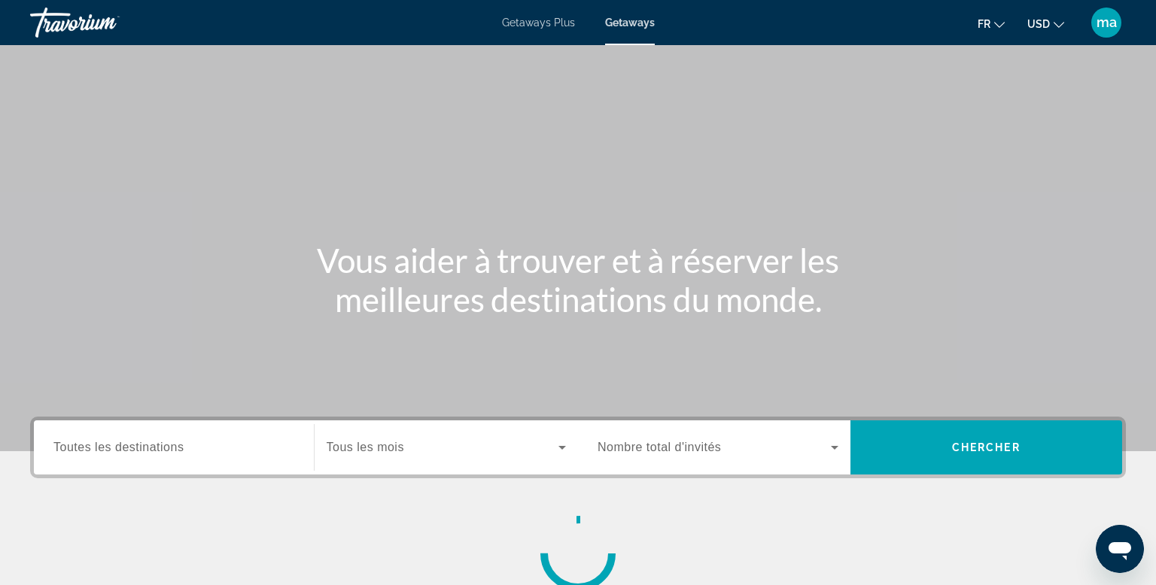
click at [1037, 23] on span "USD" at bounding box center [1038, 24] width 23 height 12
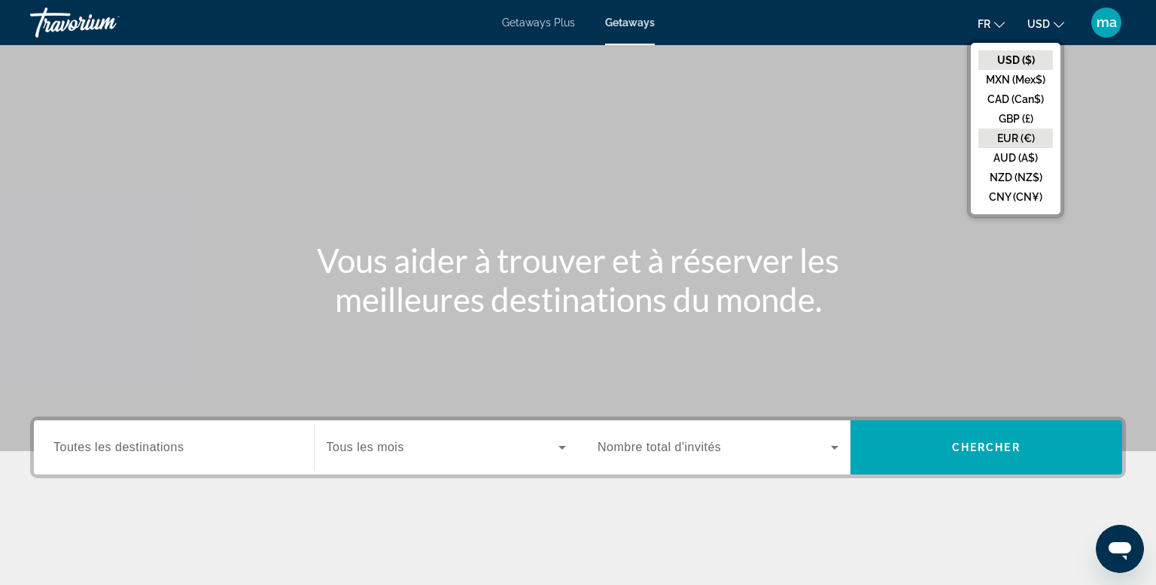
click at [1005, 136] on button "EUR (€)" at bounding box center [1015, 139] width 74 height 20
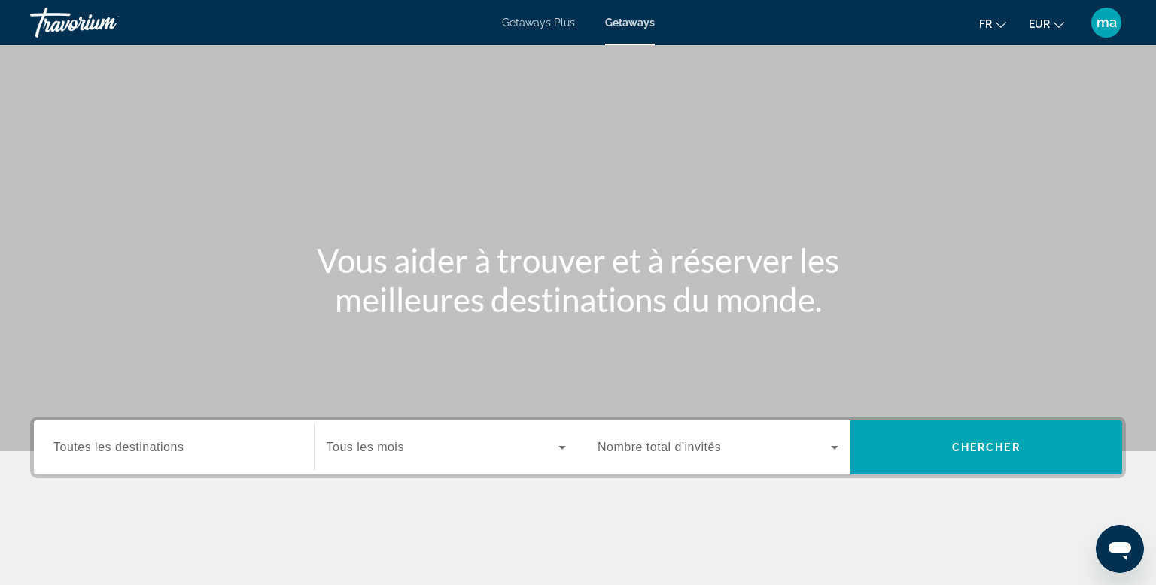
scroll to position [27, 0]
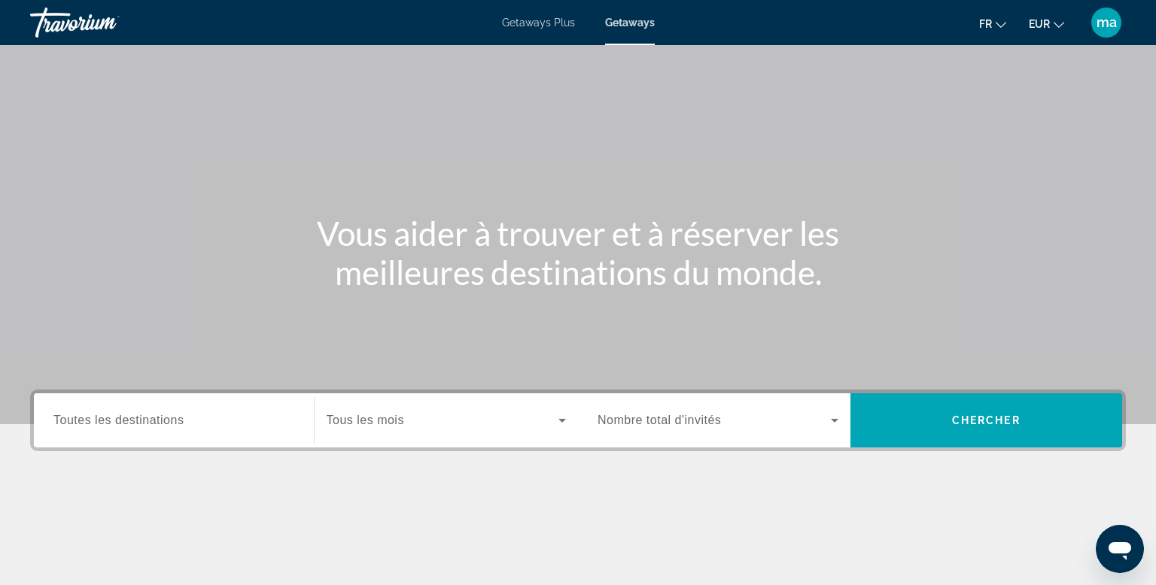
click at [101, 414] on span "Toutes les destinations" at bounding box center [118, 420] width 130 height 13
click at [101, 412] on input "Destination Toutes les destinations" at bounding box center [173, 421] width 241 height 18
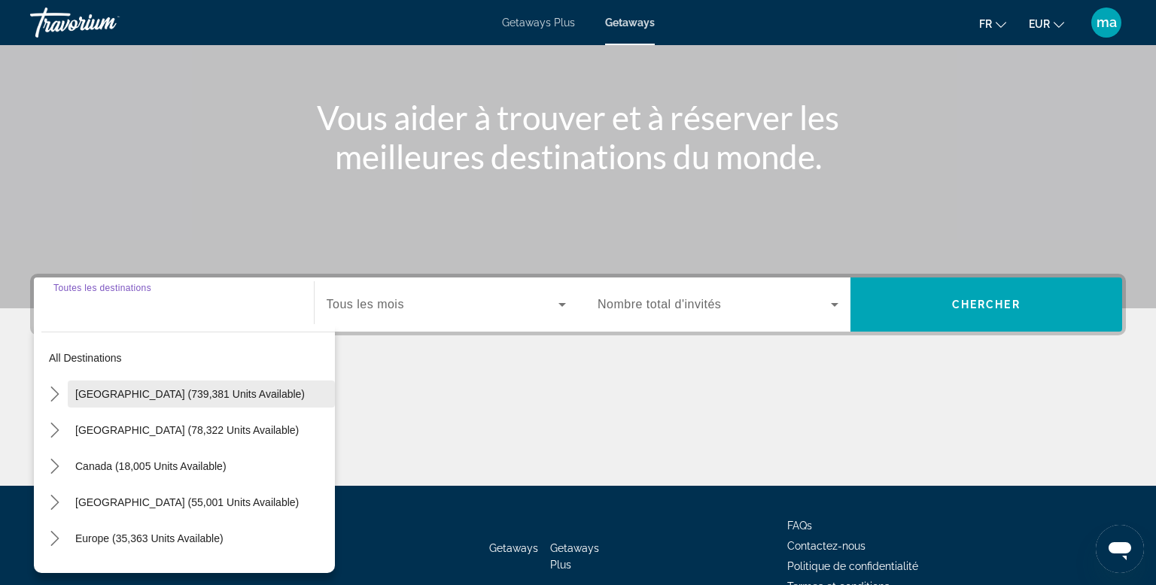
scroll to position [228, 0]
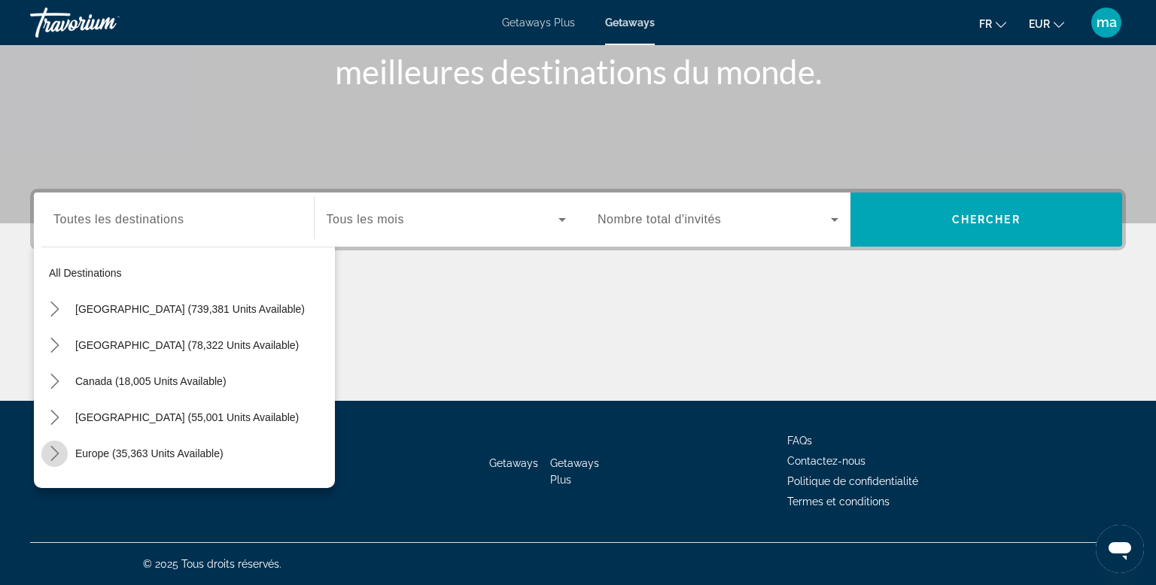
click at [58, 451] on icon "Toggle Europe (35,363 units available) submenu" at bounding box center [54, 453] width 15 height 15
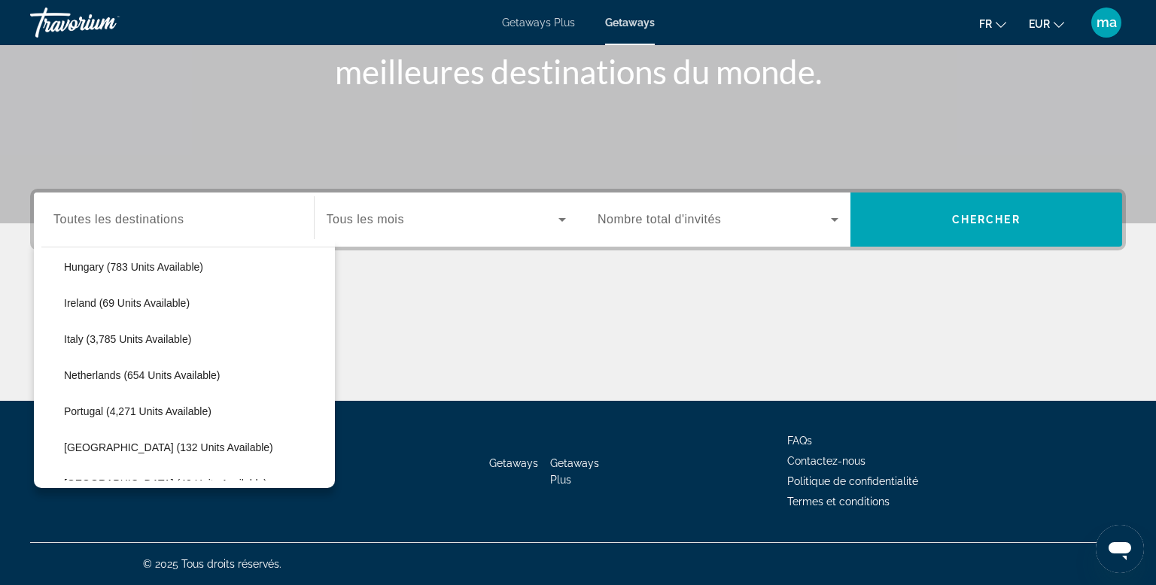
scroll to position [548, 0]
click at [78, 340] on span "Italy (3,785 units available)" at bounding box center [127, 339] width 127 height 12
type input "**********"
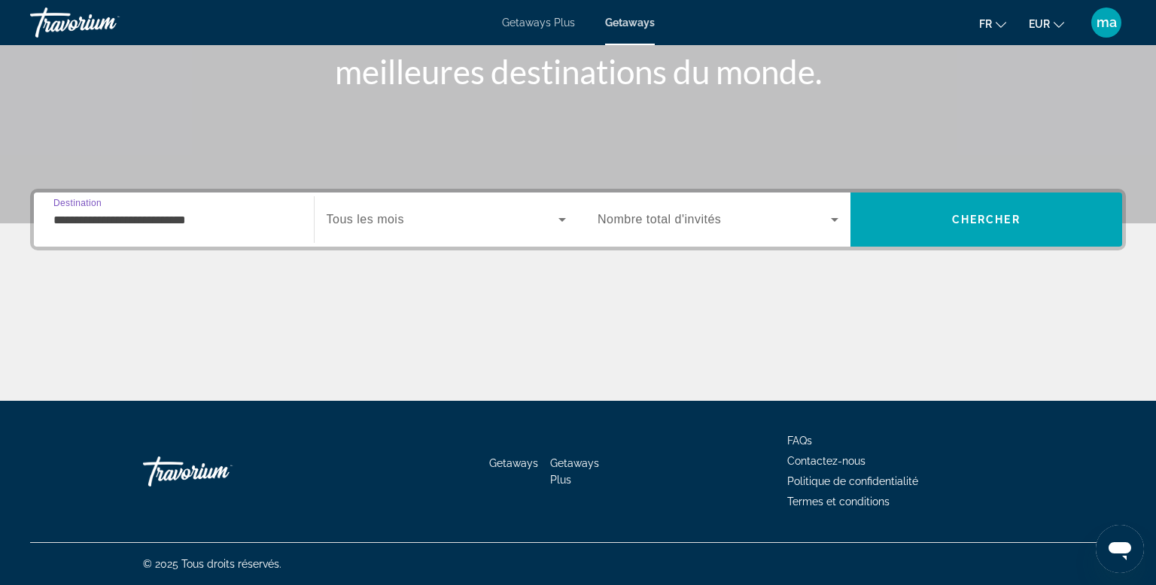
click at [455, 228] on div "Search widget" at bounding box center [447, 220] width 240 height 42
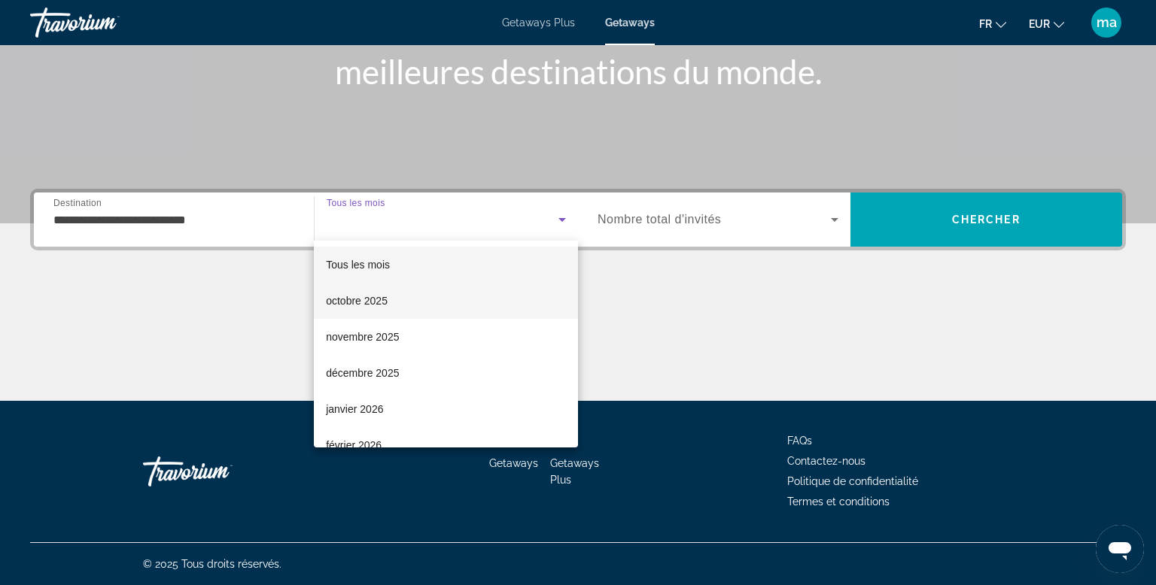
click at [404, 310] on mat-option "octobre 2025" at bounding box center [446, 301] width 264 height 36
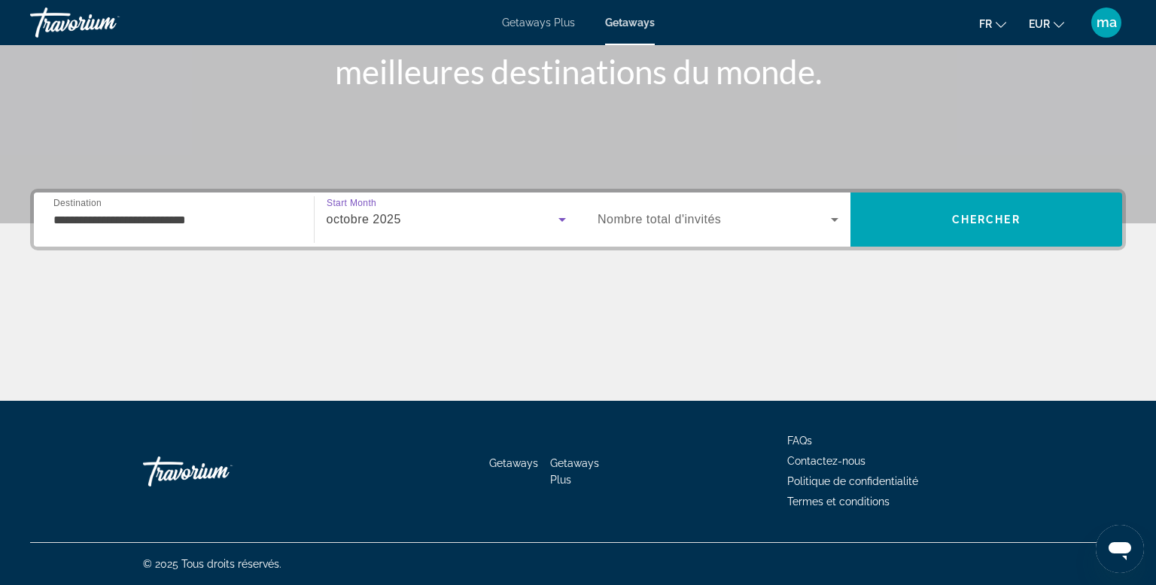
click at [649, 220] on span "Nombre total d'invités" at bounding box center [658, 219] width 123 height 13
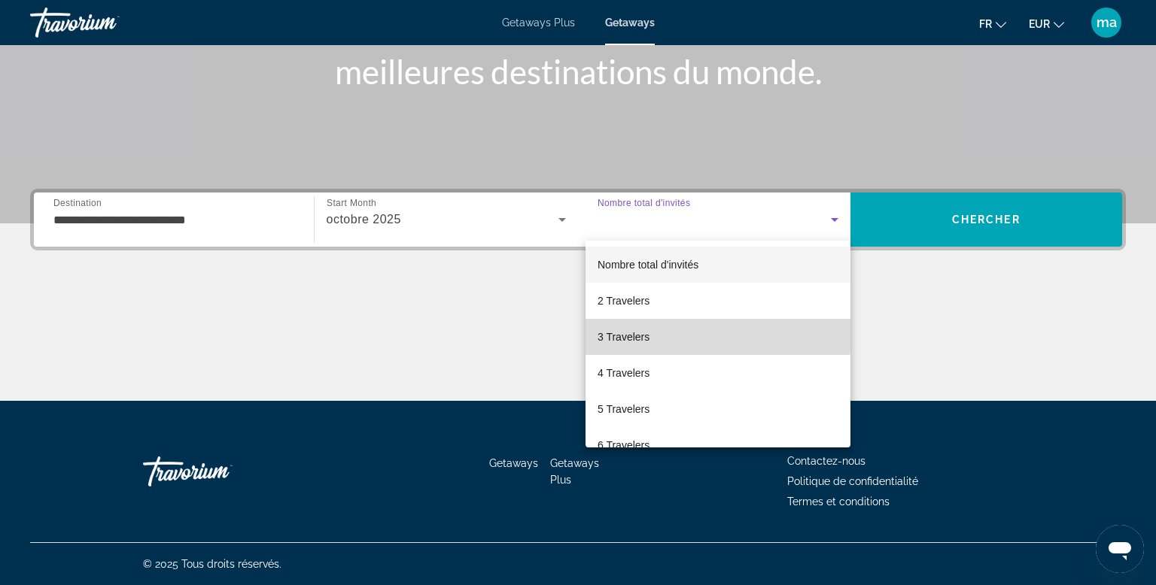
click at [634, 326] on mat-option "3 Travelers" at bounding box center [717, 337] width 265 height 36
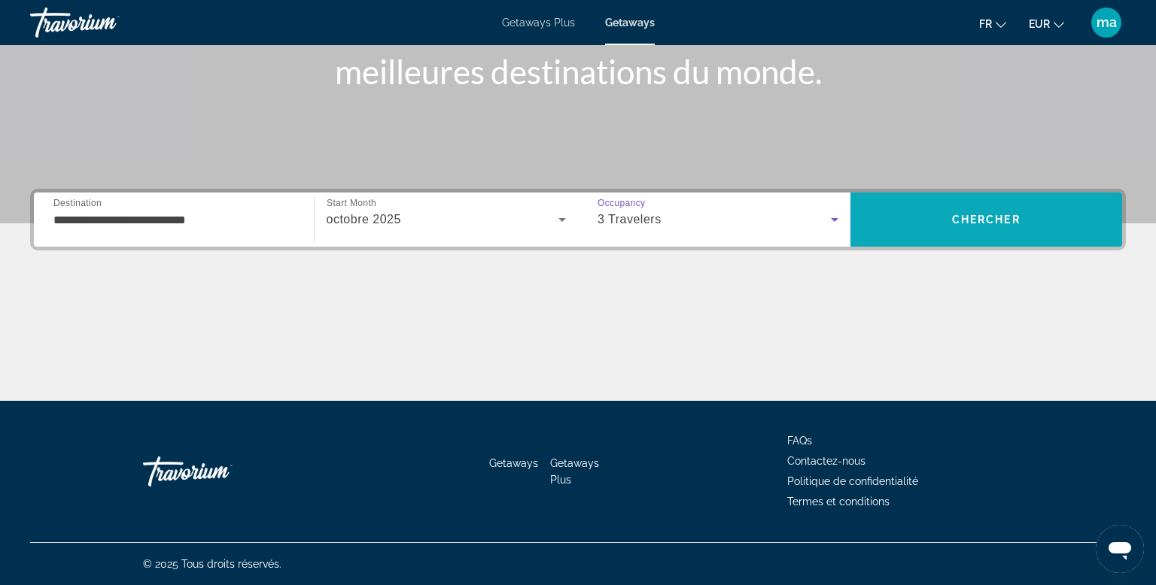
click at [972, 211] on span "Search" at bounding box center [986, 220] width 272 height 36
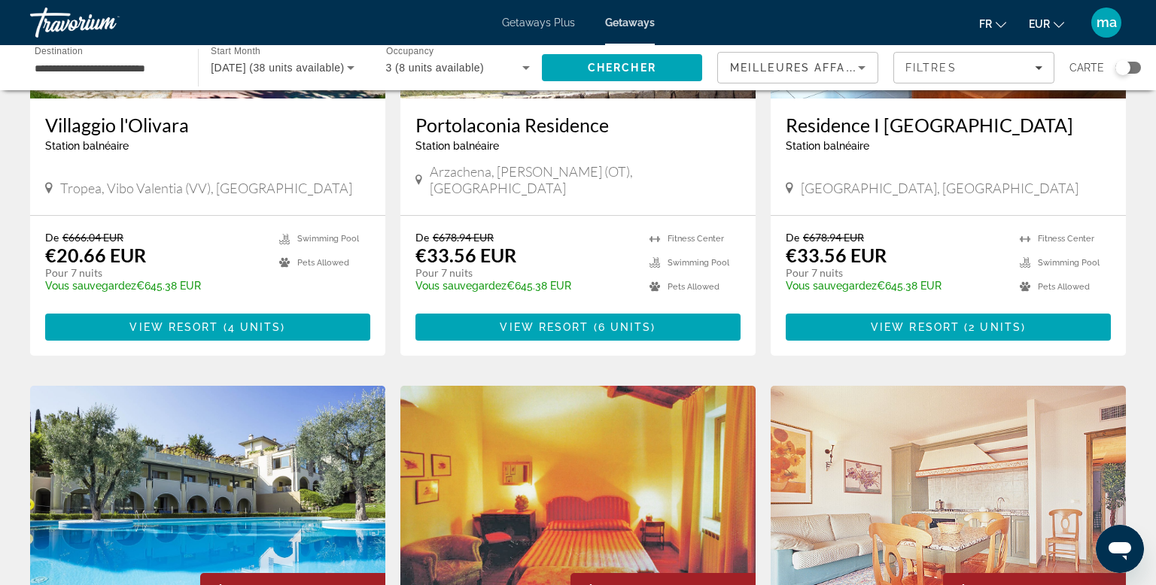
scroll to position [283, 0]
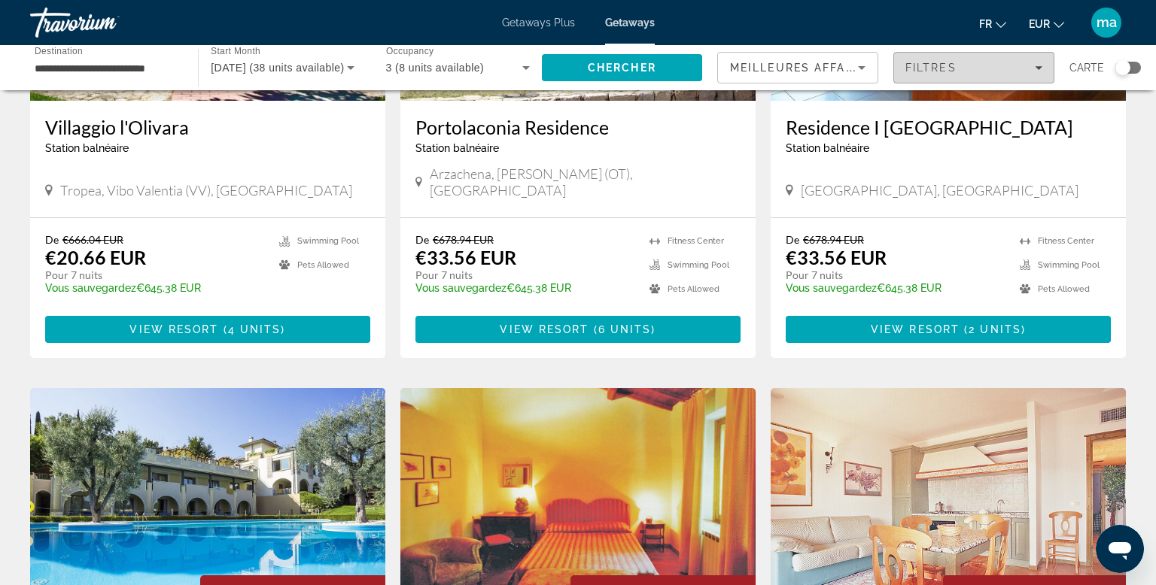
click at [974, 73] on div "Filtres" at bounding box center [973, 68] width 137 height 12
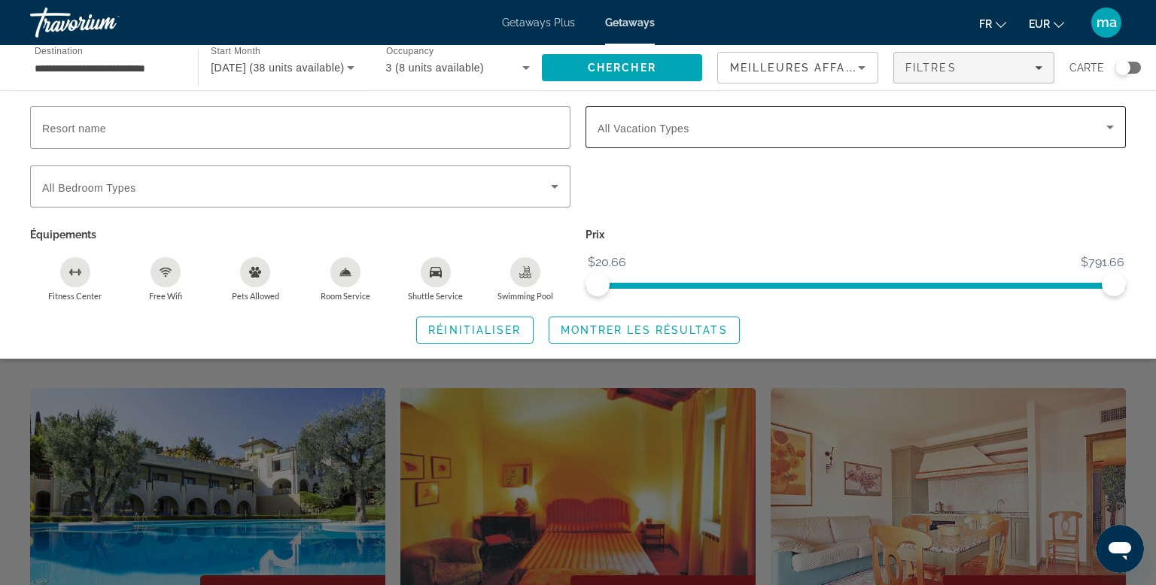
click at [717, 135] on span "Search widget" at bounding box center [851, 127] width 509 height 18
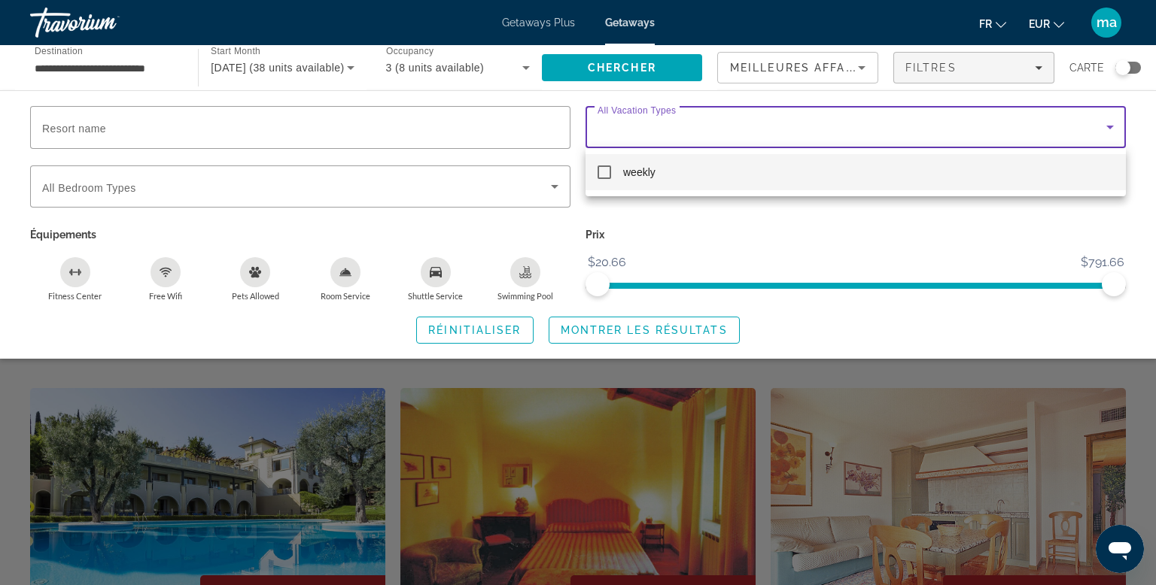
click at [601, 178] on mat-pseudo-checkbox at bounding box center [604, 173] width 14 height 14
click at [562, 327] on div at bounding box center [578, 292] width 1156 height 585
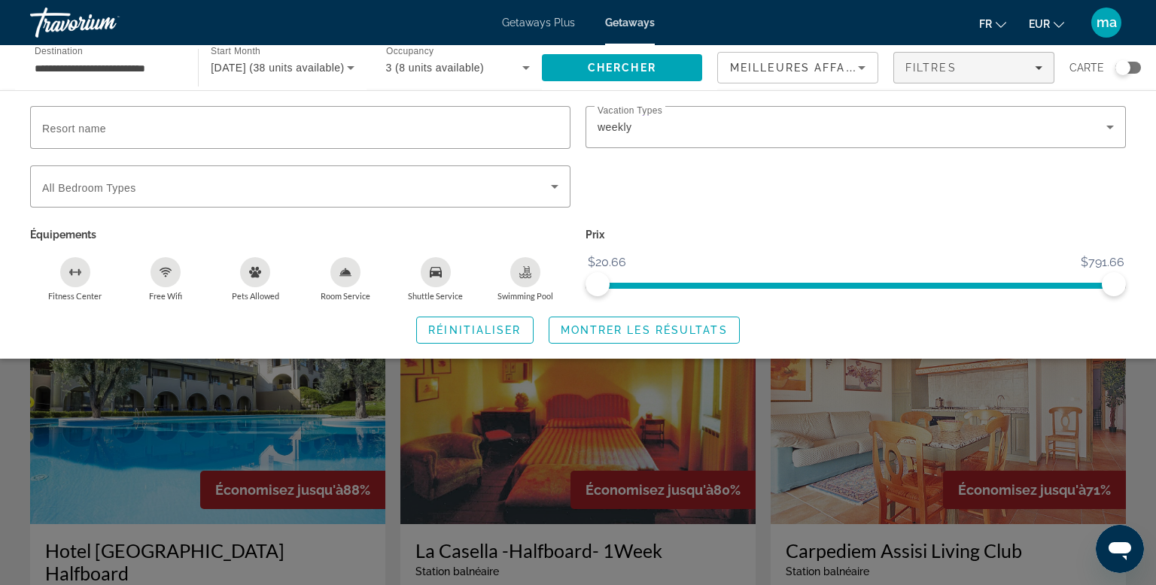
scroll to position [364, 0]
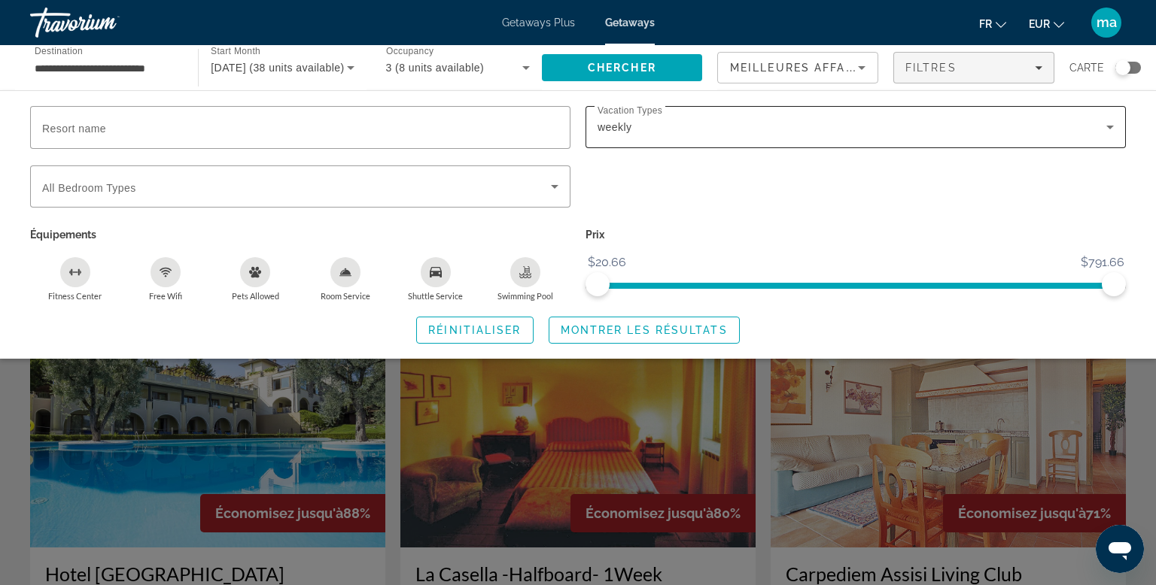
click at [765, 136] on div "weekly" at bounding box center [855, 127] width 516 height 42
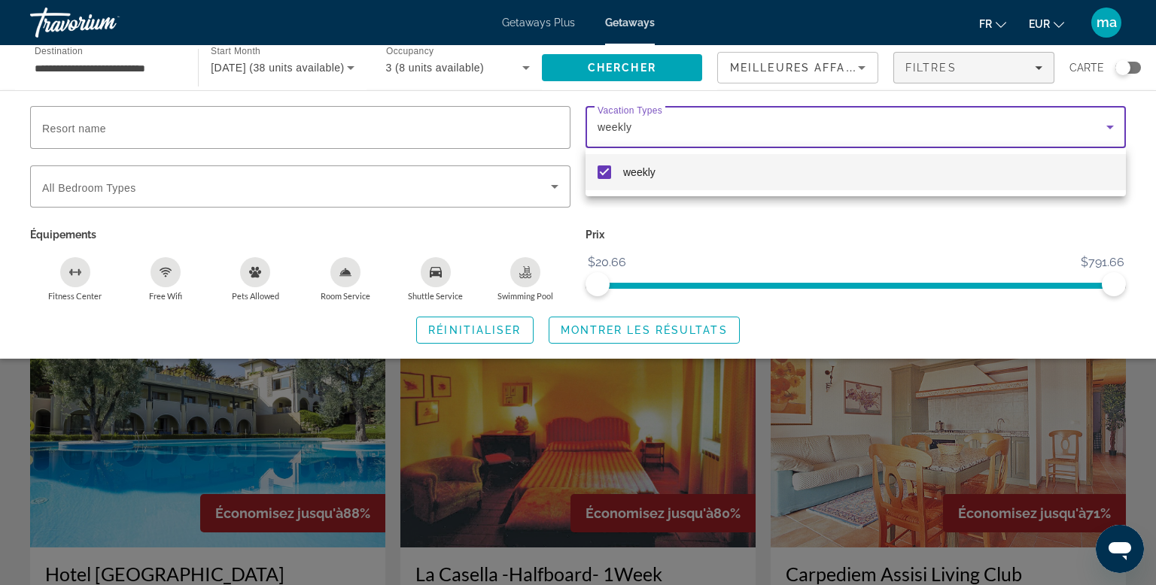
click at [610, 170] on mat-pseudo-checkbox at bounding box center [604, 173] width 14 height 14
click at [695, 226] on div at bounding box center [578, 292] width 1156 height 585
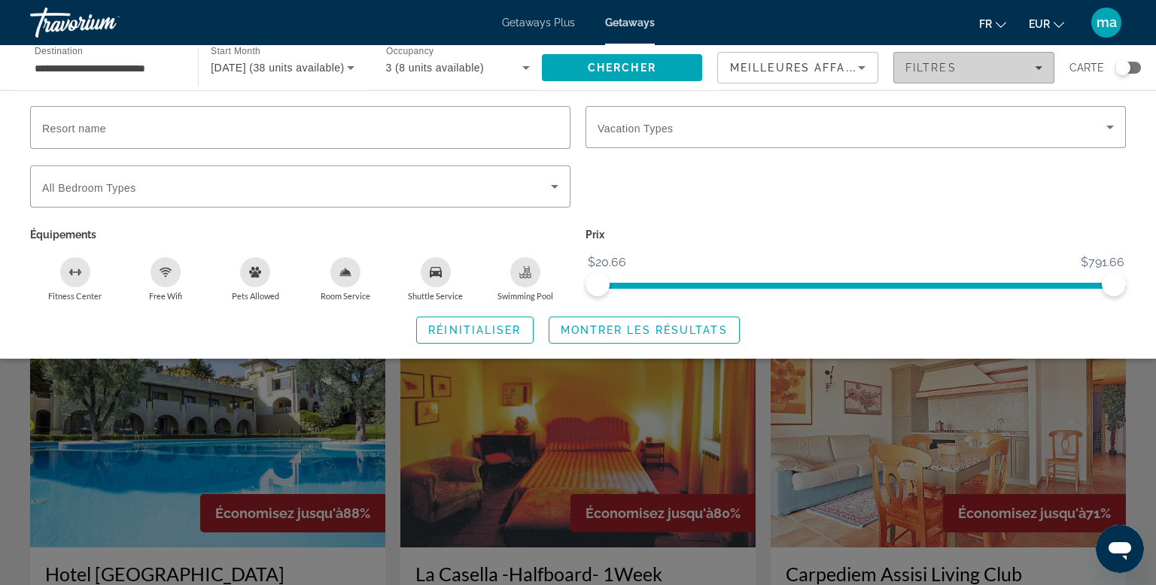
click at [996, 75] on span "Filters" at bounding box center [974, 68] width 160 height 36
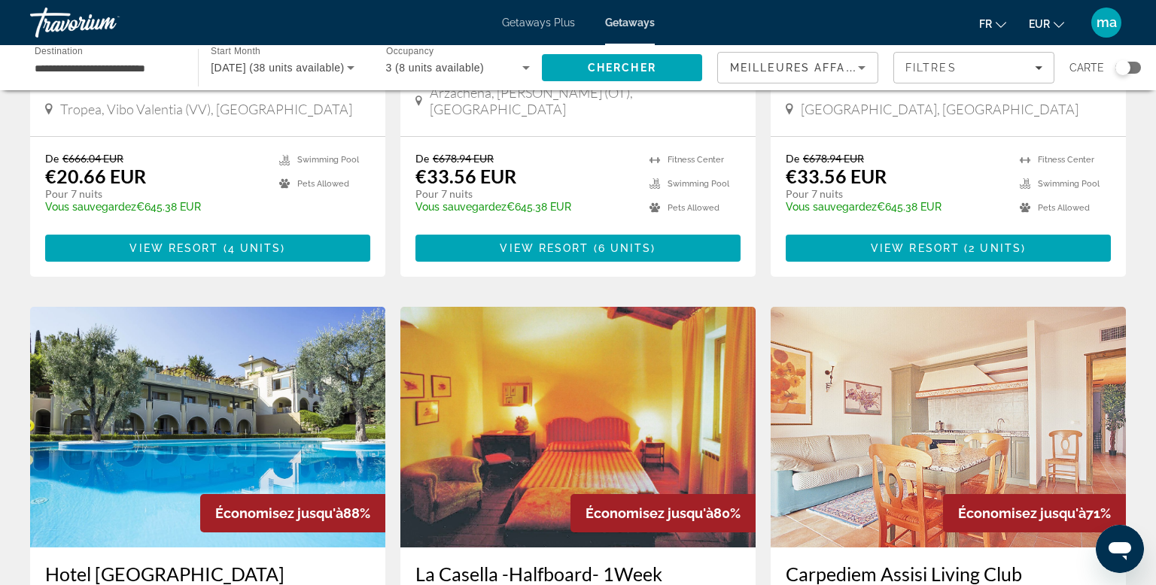
click at [1126, 68] on div "Search widget" at bounding box center [1122, 67] width 15 height 15
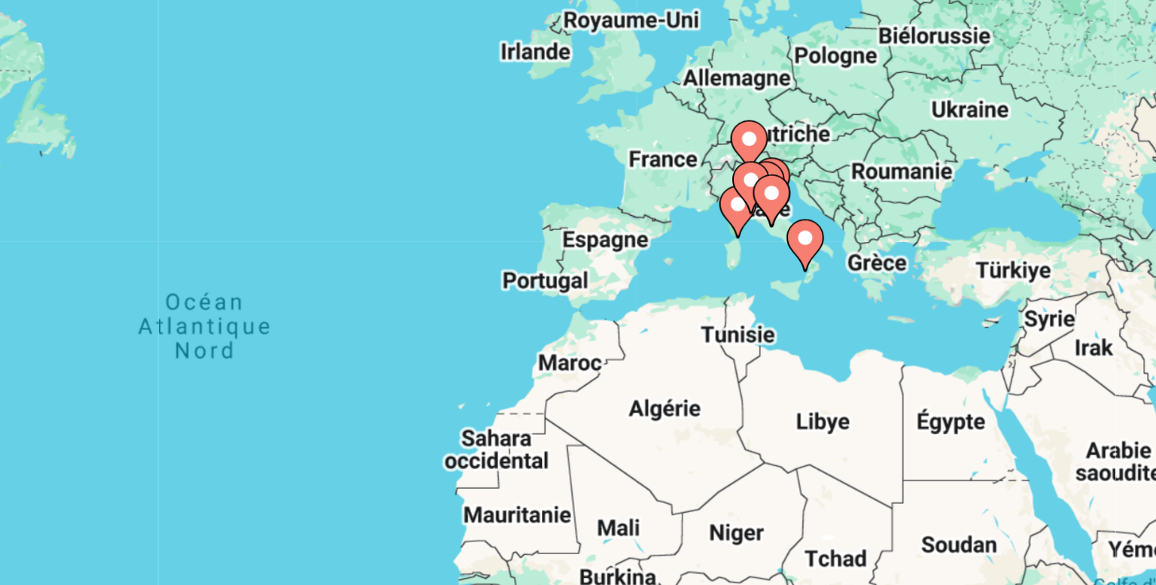
scroll to position [59, 0]
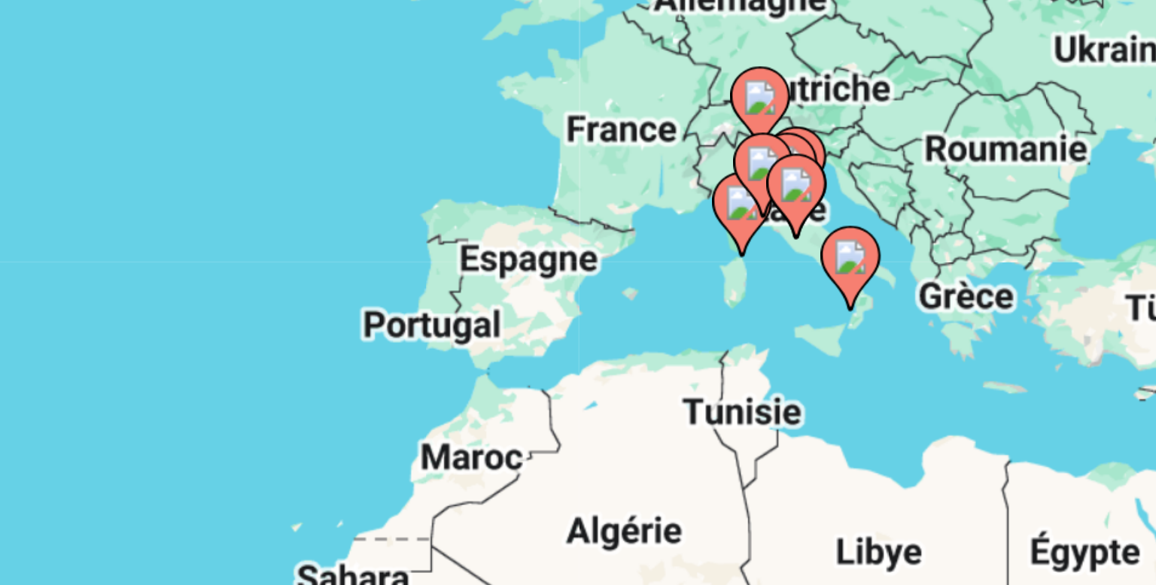
click at [757, 202] on gmp-advanced-marker "Main content" at bounding box center [760, 197] width 15 height 23
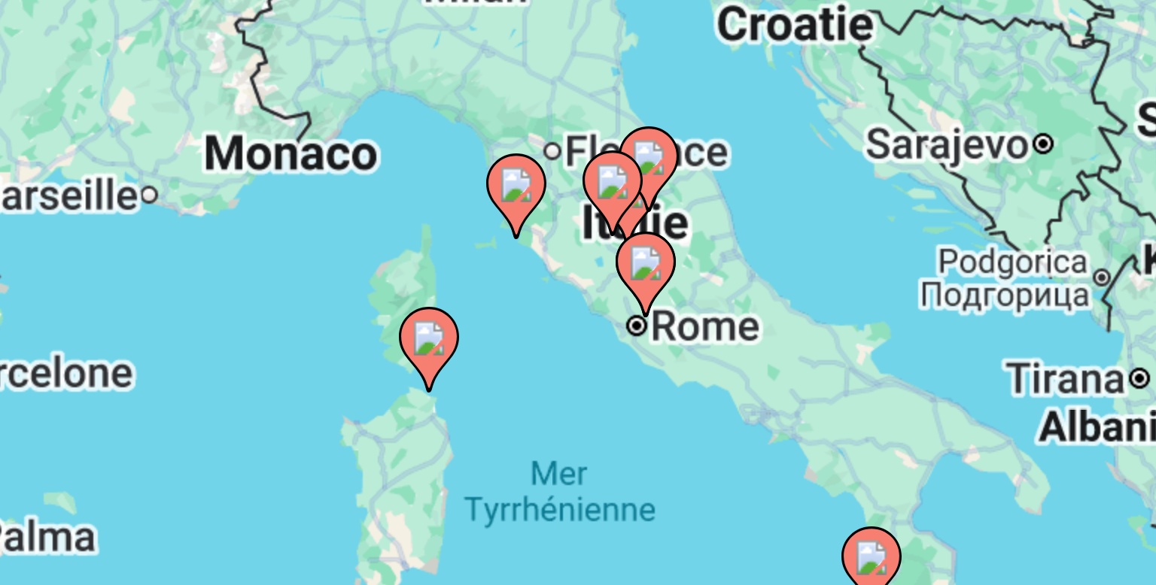
drag, startPoint x: 683, startPoint y: 217, endPoint x: 831, endPoint y: 173, distance: 153.8
click at [831, 173] on div "Pour activer le glissement avec le clavier, appuyez sur Alt+Entrée. Une fois ce…" at bounding box center [577, 271] width 1095 height 451
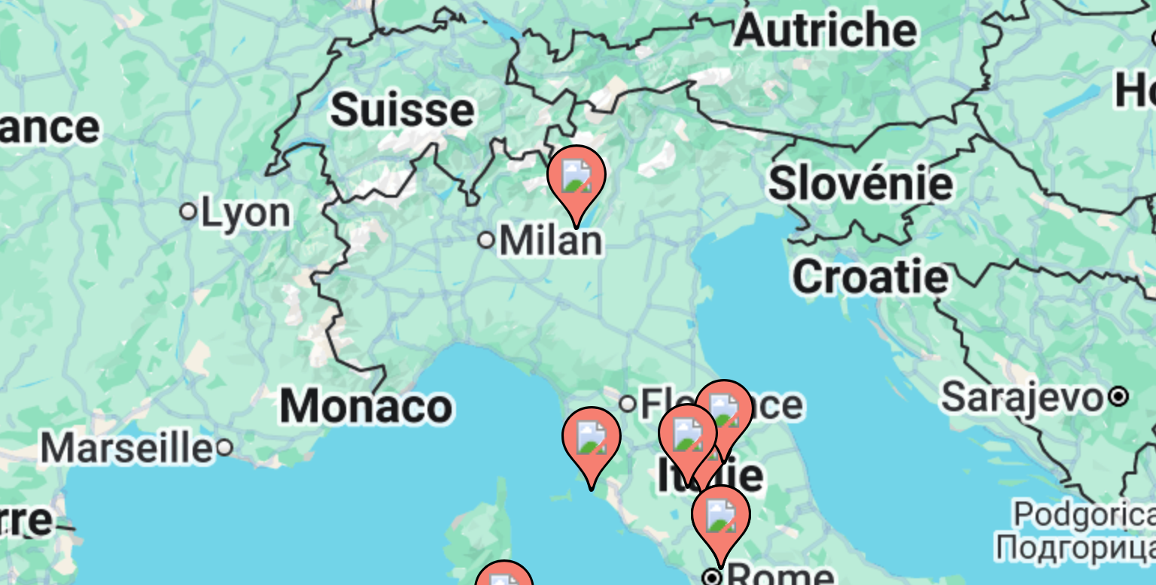
drag, startPoint x: 673, startPoint y: 182, endPoint x: 694, endPoint y: 248, distance: 68.5
click at [694, 248] on div "Pour activer le glissement avec le clavier, appuyez sur Alt+Entrée. Une fois ce…" at bounding box center [577, 271] width 1095 height 451
click at [690, 205] on div "Pour activer le glissement avec le clavier, appuyez sur Alt+Entrée. Une fois ce…" at bounding box center [577, 271] width 1095 height 451
click at [704, 199] on icon "Main content" at bounding box center [706, 195] width 14 height 20
type input "**********"
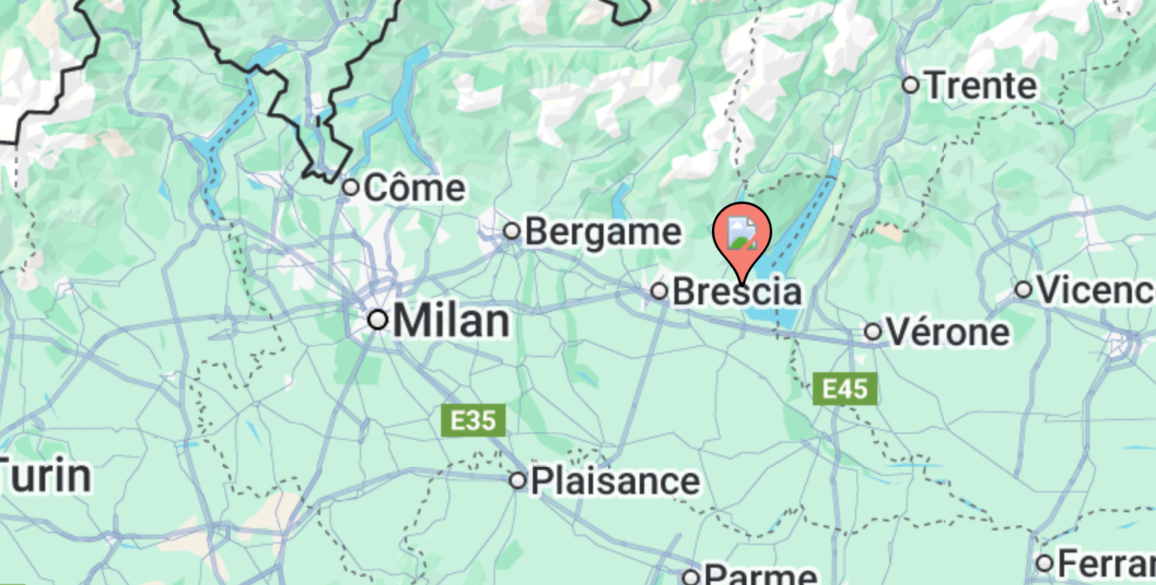
drag, startPoint x: 637, startPoint y: 239, endPoint x: 810, endPoint y: 187, distance: 180.9
click at [810, 187] on div "Pour activer le glissement avec le clavier, appuyez sur Alt+Entrée. Une fois ce…" at bounding box center [577, 271] width 1095 height 451
click at [748, 211] on icon "Main content" at bounding box center [747, 209] width 14 height 20
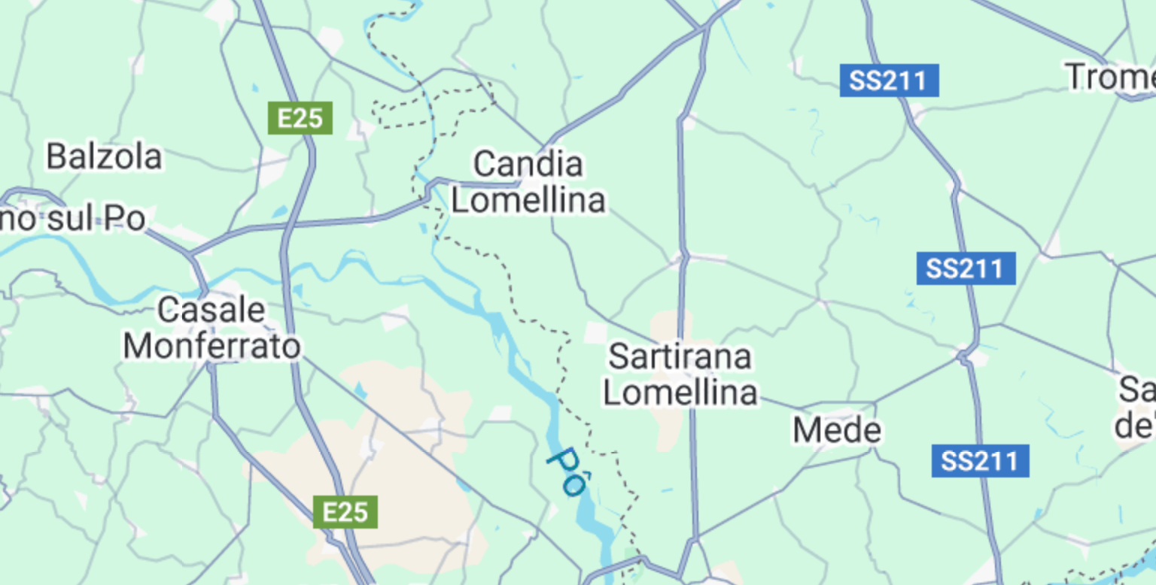
drag, startPoint x: 758, startPoint y: 218, endPoint x: 561, endPoint y: 280, distance: 206.6
click at [561, 280] on div "Pour naviguer, appuyez sur les touches fléchées. Pour activer le glissement ave…" at bounding box center [577, 271] width 1095 height 451
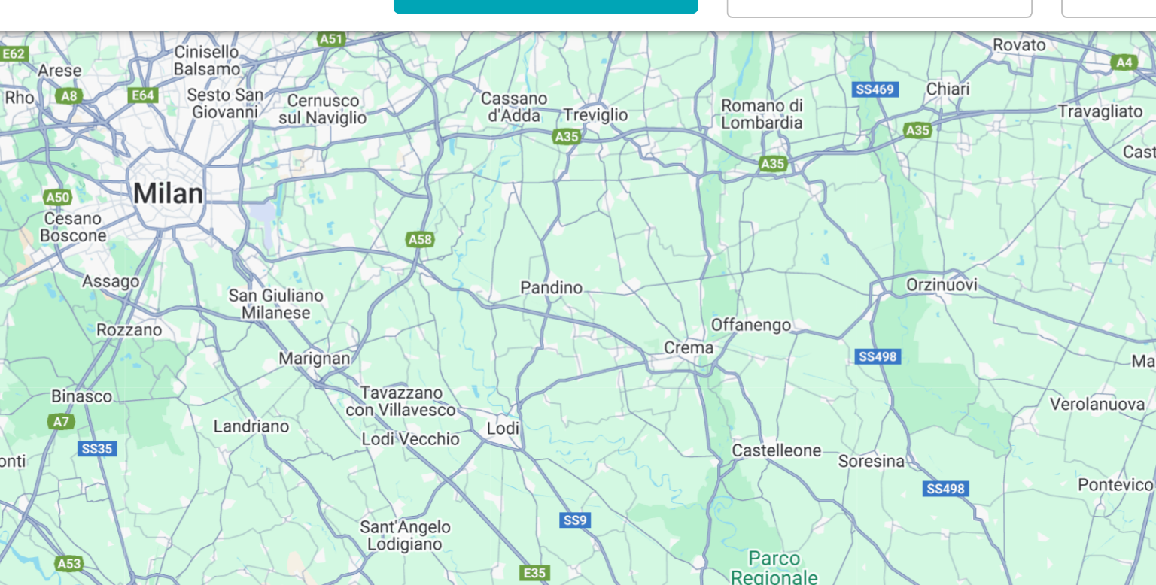
drag, startPoint x: 934, startPoint y: 176, endPoint x: 334, endPoint y: 375, distance: 632.4
click at [334, 375] on div "Pour naviguer, appuyez sur les touches fléchées. Pour activer le glissement ave…" at bounding box center [577, 271] width 1095 height 451
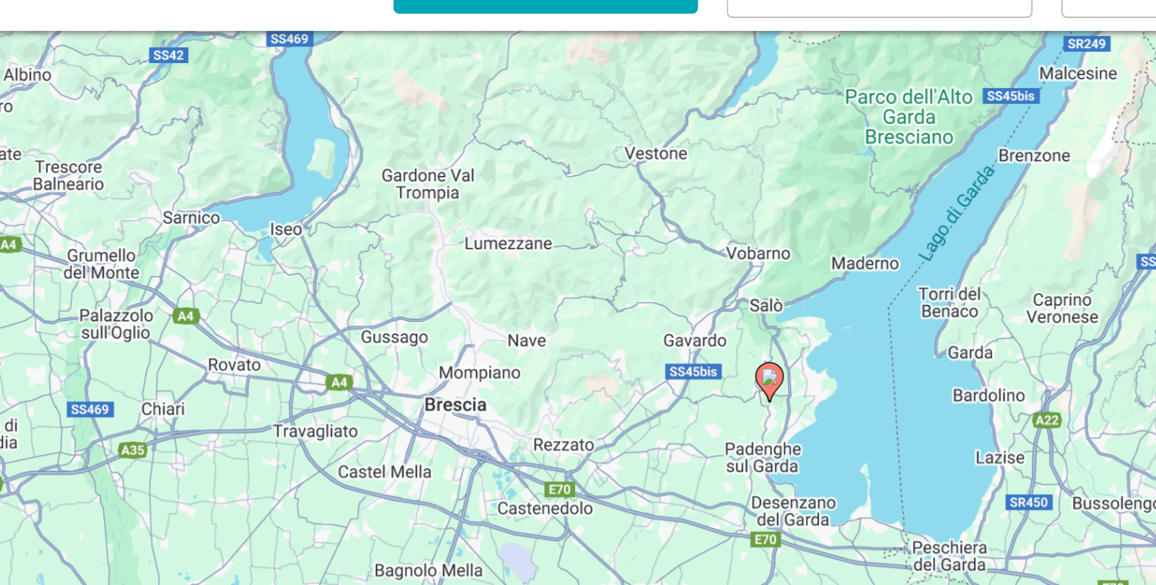
drag, startPoint x: 781, startPoint y: 165, endPoint x: 364, endPoint y: 342, distance: 452.8
click at [364, 342] on div "Pour naviguer, appuyez sur les touches fléchées. Pour activer le glissement ave…" at bounding box center [577, 271] width 1095 height 451
click at [742, 273] on image "Main content" at bounding box center [739, 272] width 9 height 9
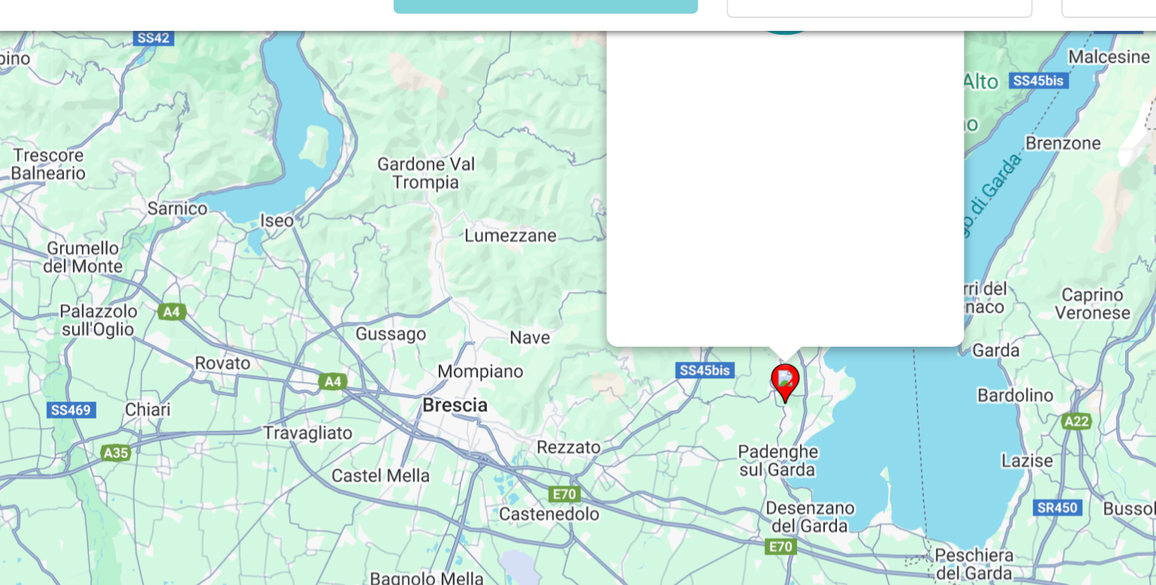
scroll to position [0, 0]
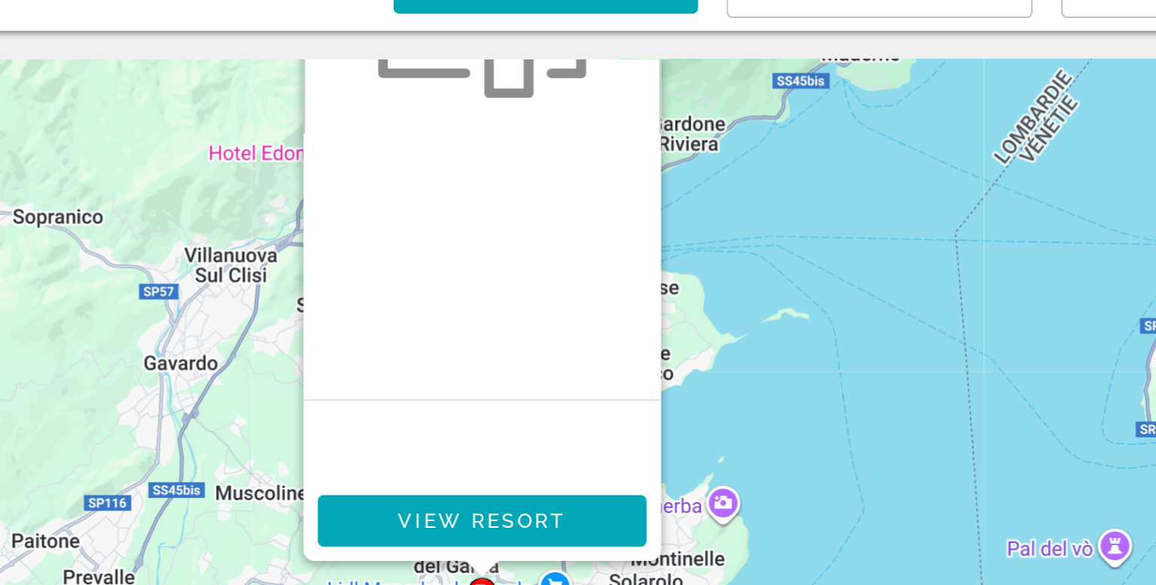
drag, startPoint x: 877, startPoint y: 254, endPoint x: 466, endPoint y: 118, distance: 432.1
click at [466, 118] on div "Pour activer le glissement avec le clavier, appuyez sur Alt+Entrée. Une fois ce…" at bounding box center [577, 330] width 1095 height 451
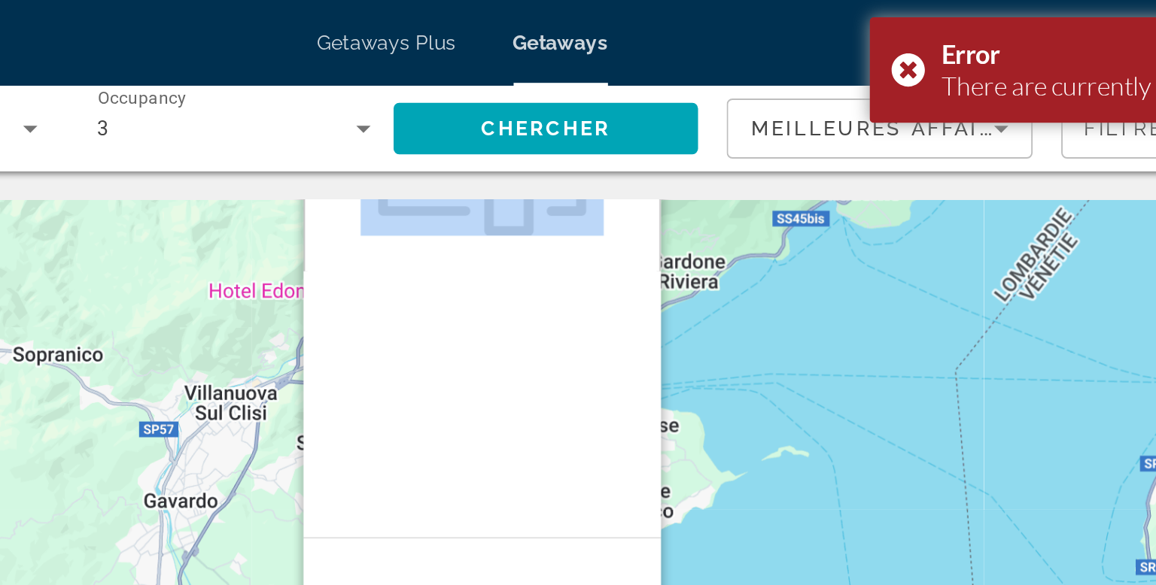
drag, startPoint x: 604, startPoint y: 201, endPoint x: 620, endPoint y: 127, distance: 75.4
click at [620, 127] on div "Main content" at bounding box center [588, 137] width 188 height 291
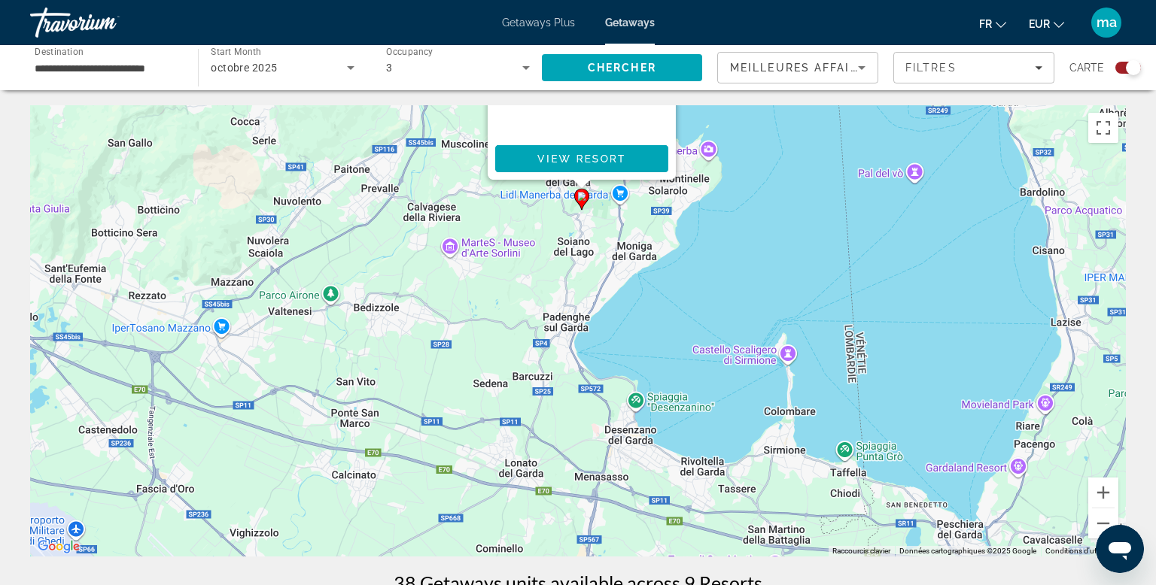
drag, startPoint x: 658, startPoint y: 369, endPoint x: 660, endPoint y: 135, distance: 234.8
click at [660, 135] on div "Pour activer le glissement avec le clavier, appuyez sur Alt+Entrée. Une fois ce…" at bounding box center [577, 330] width 1095 height 451
click at [624, 156] on span "View Resort" at bounding box center [581, 159] width 89 height 12
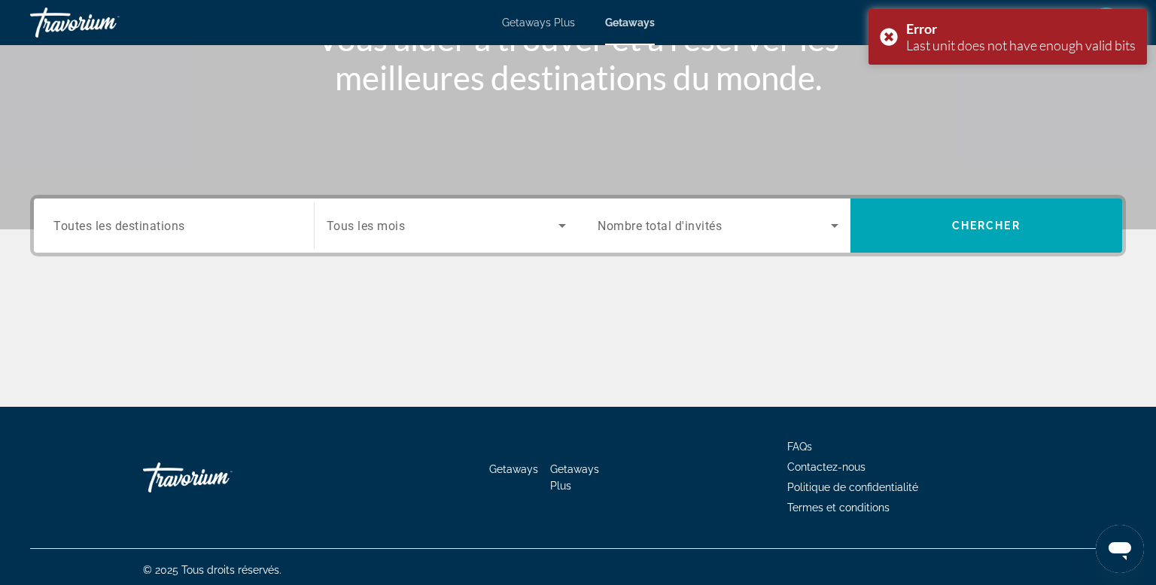
scroll to position [228, 0]
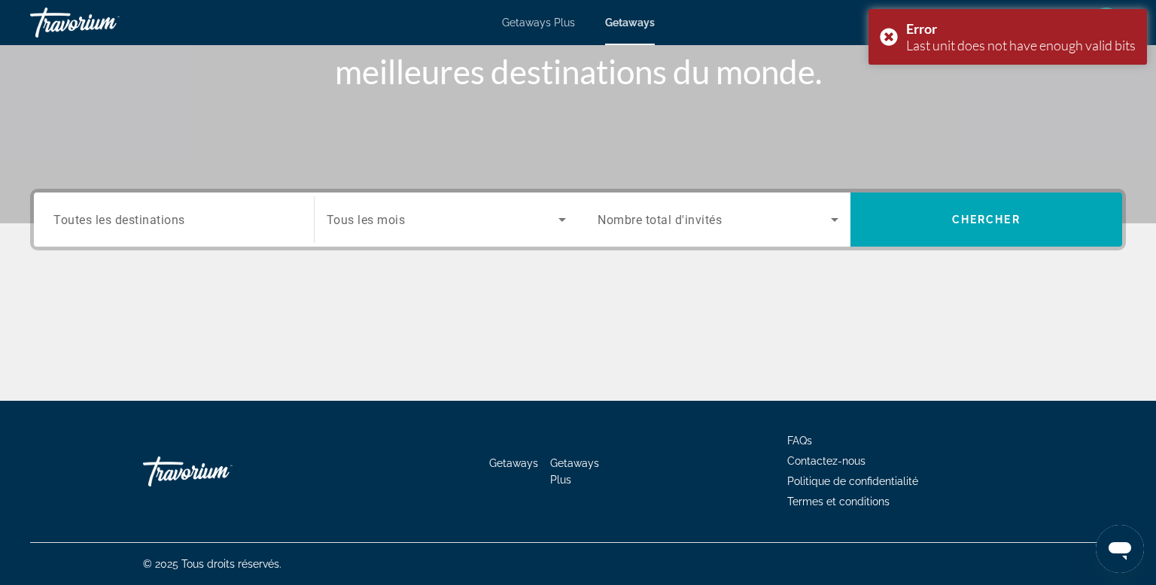
click at [276, 220] on input "Destination Toutes les destinations" at bounding box center [173, 220] width 241 height 18
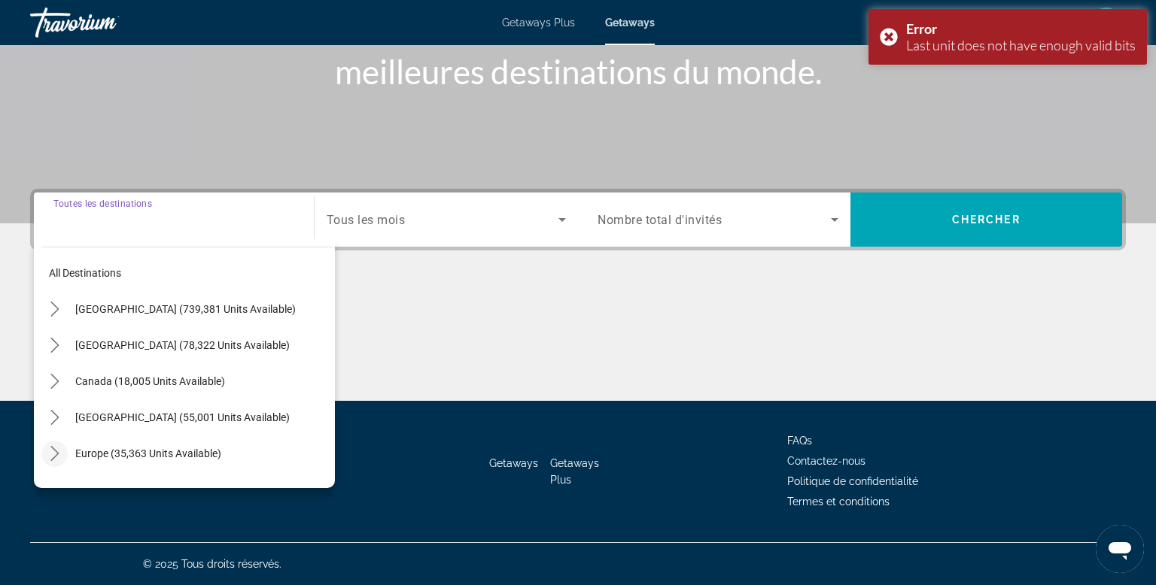
click at [49, 459] on icon "Toggle Europe (35,363 units available) submenu" at bounding box center [54, 453] width 15 height 15
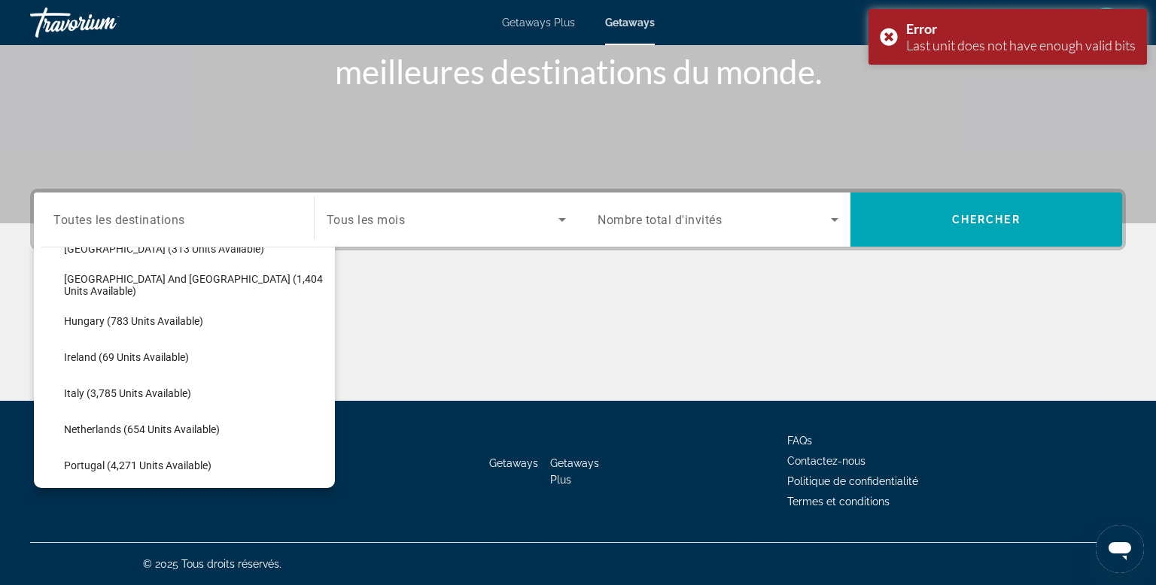
scroll to position [499, 0]
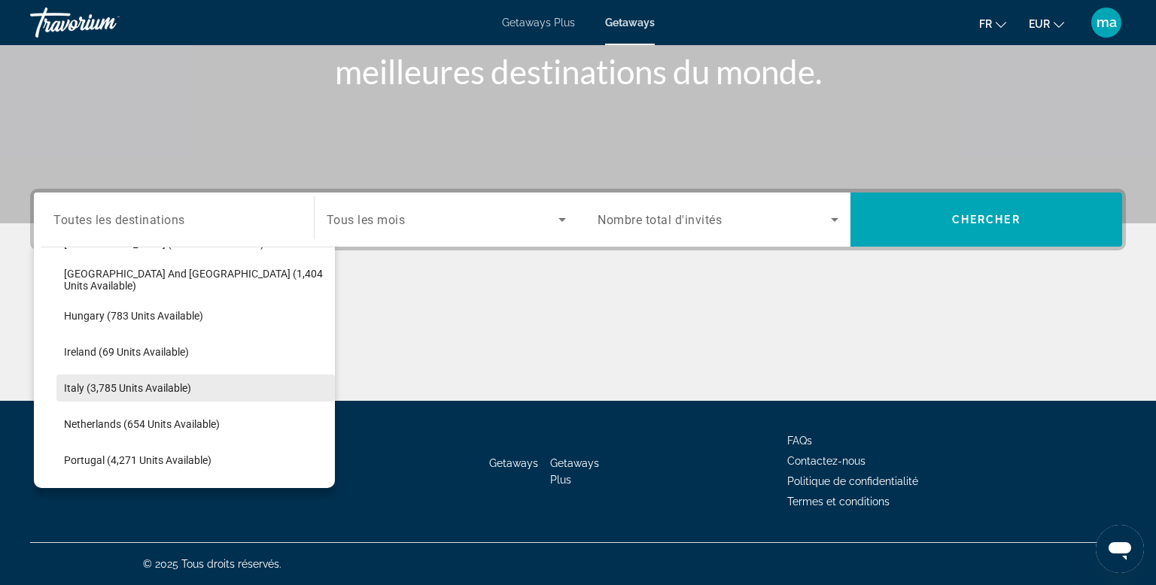
click at [56, 393] on span "Select destination: Italy (3,785 units available)" at bounding box center [195, 388] width 278 height 36
type input "**********"
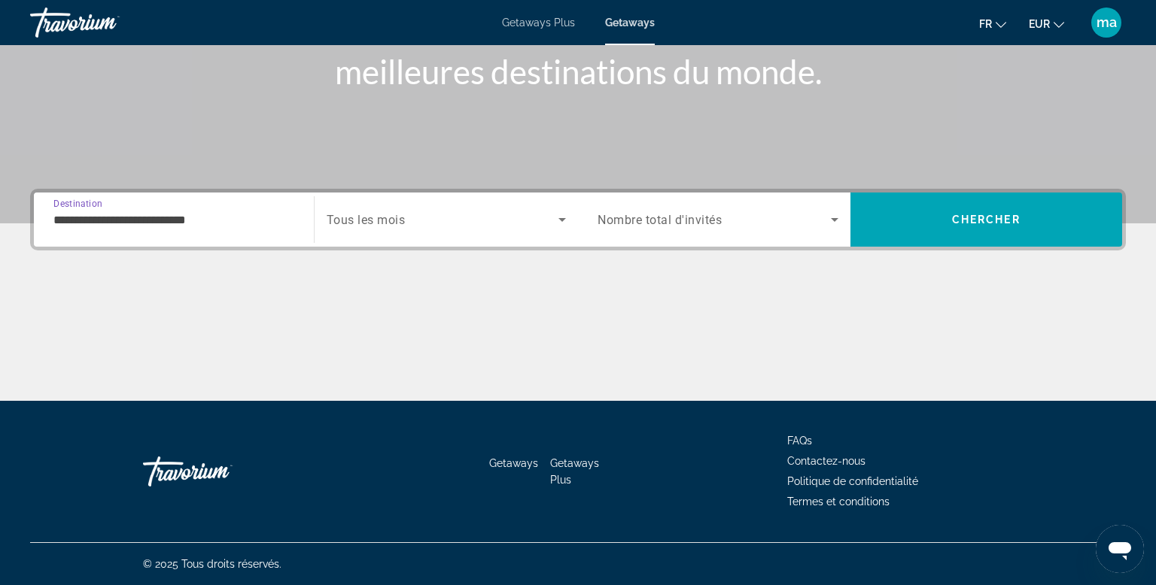
click at [400, 213] on span "Tous les mois" at bounding box center [366, 220] width 79 height 14
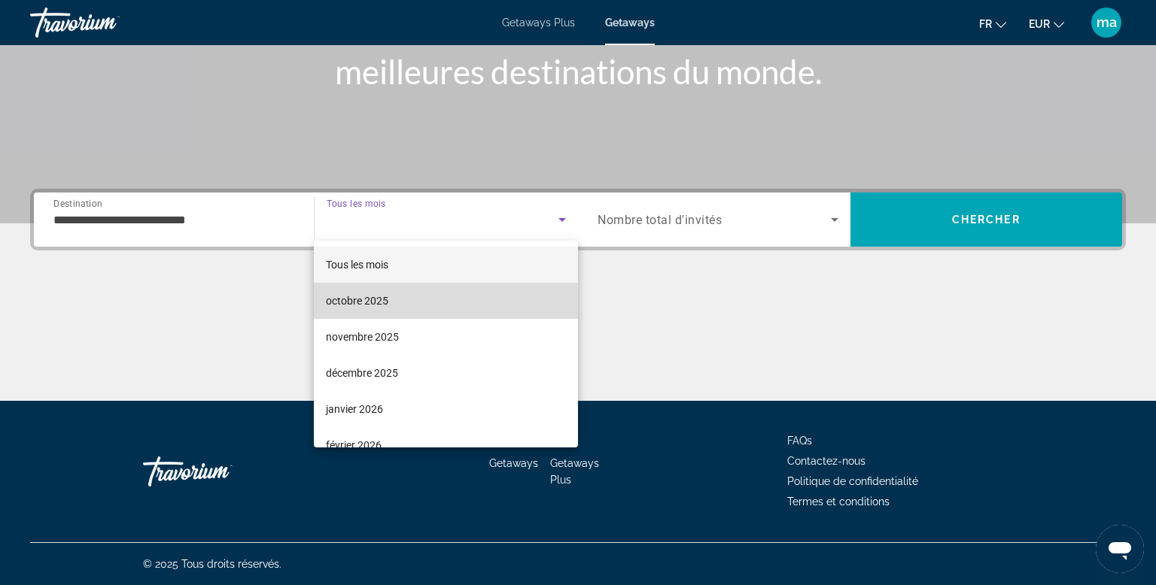
click at [363, 311] on mat-option "octobre 2025" at bounding box center [446, 301] width 264 height 36
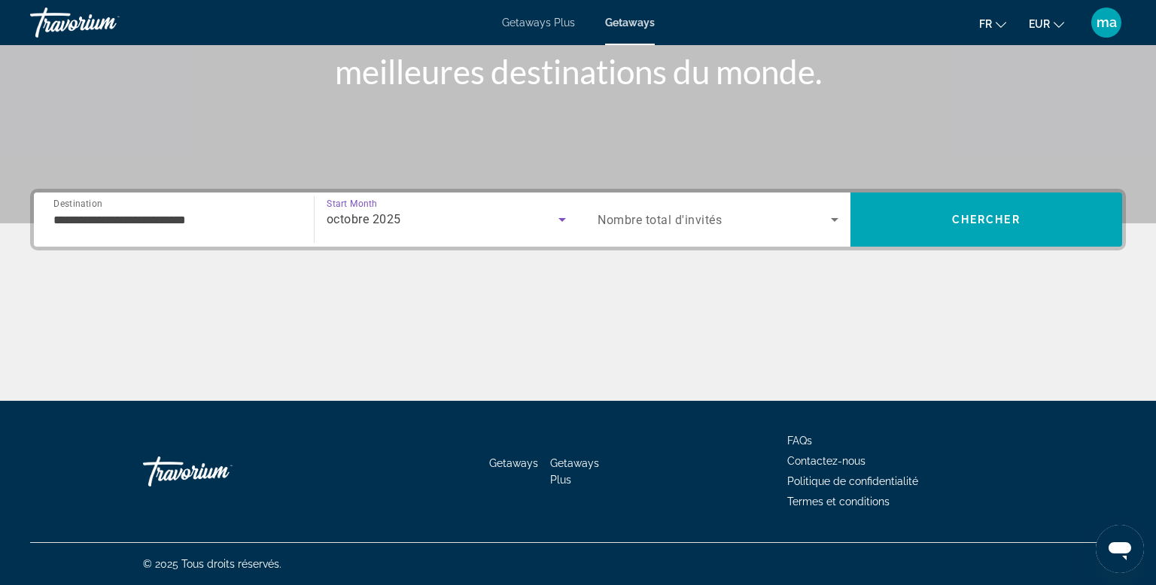
click at [663, 219] on span "Nombre total d'invités" at bounding box center [659, 220] width 124 height 14
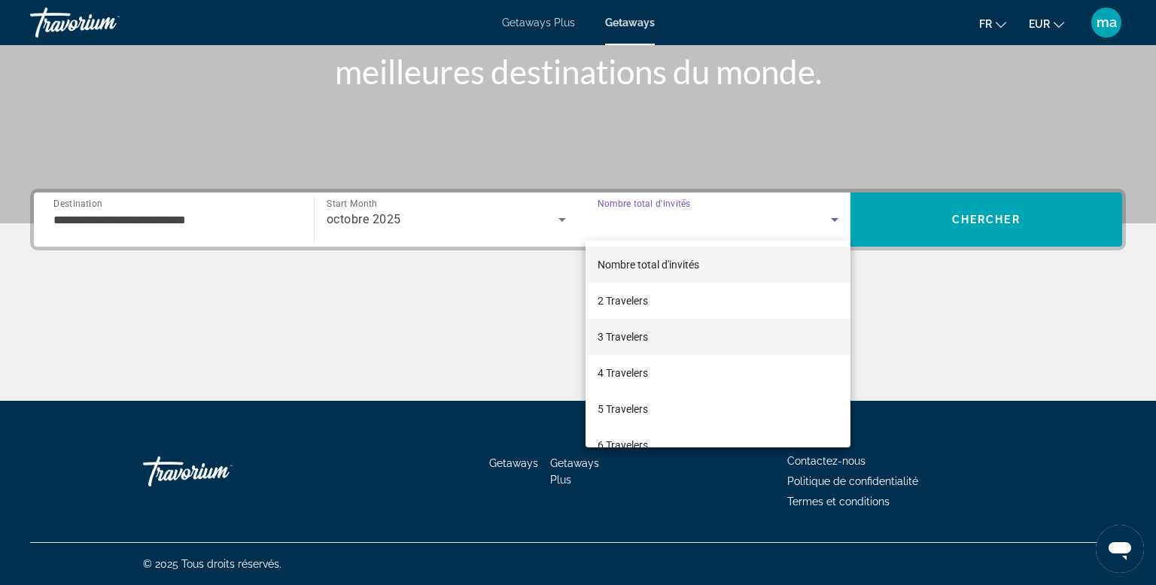
click at [645, 334] on span "3 Travelers" at bounding box center [622, 337] width 50 height 18
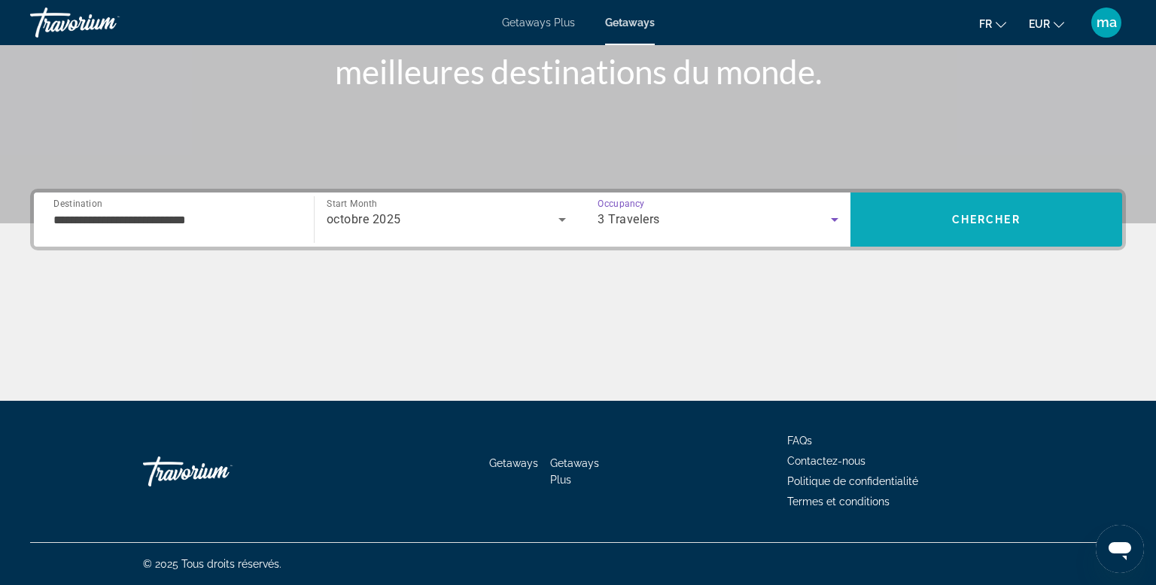
click at [971, 222] on span "Chercher" at bounding box center [986, 220] width 68 height 12
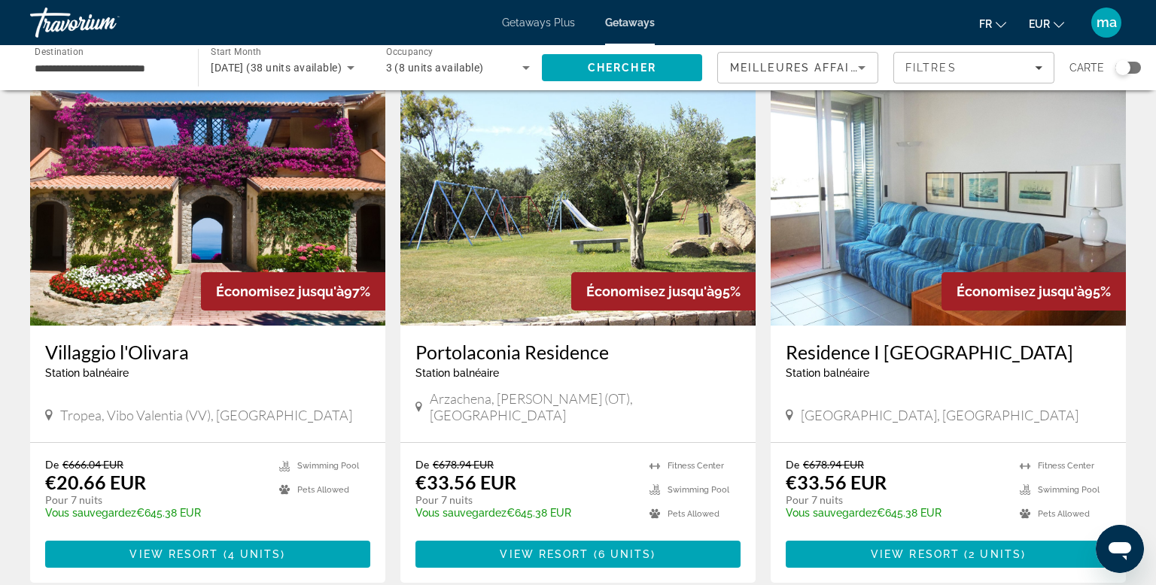
scroll to position [57, 0]
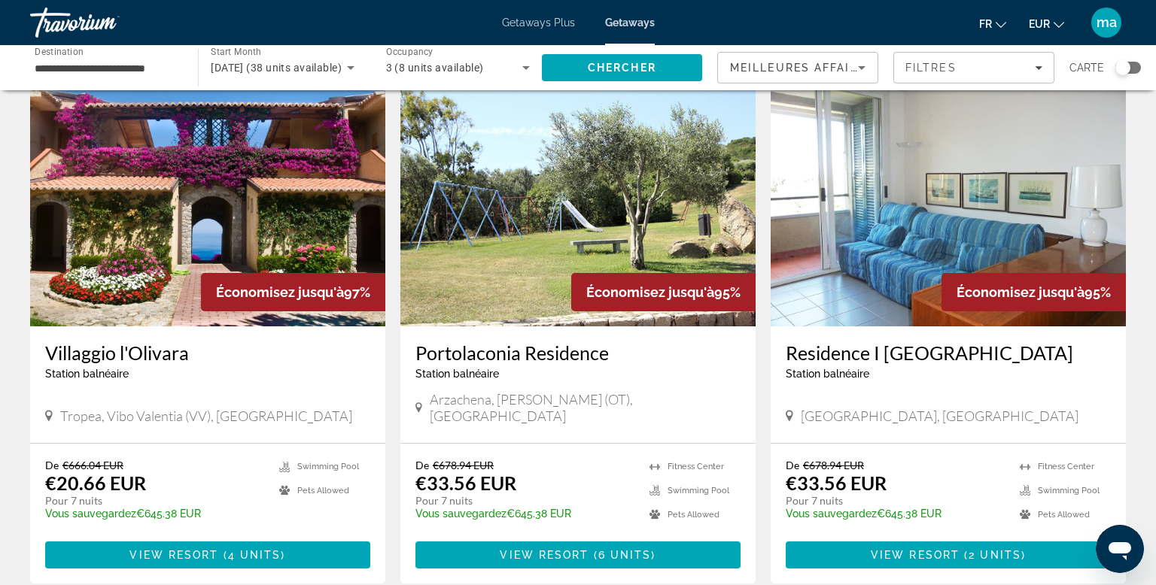
click at [894, 444] on div "De €678.94 EUR €33.56 EUR Pour 7 nuits Vous sauvegardez €645.38 EUR temp 3.7 Fi…" at bounding box center [947, 514] width 355 height 140
click at [889, 357] on h3 "Residence I Boboli" at bounding box center [947, 353] width 325 height 23
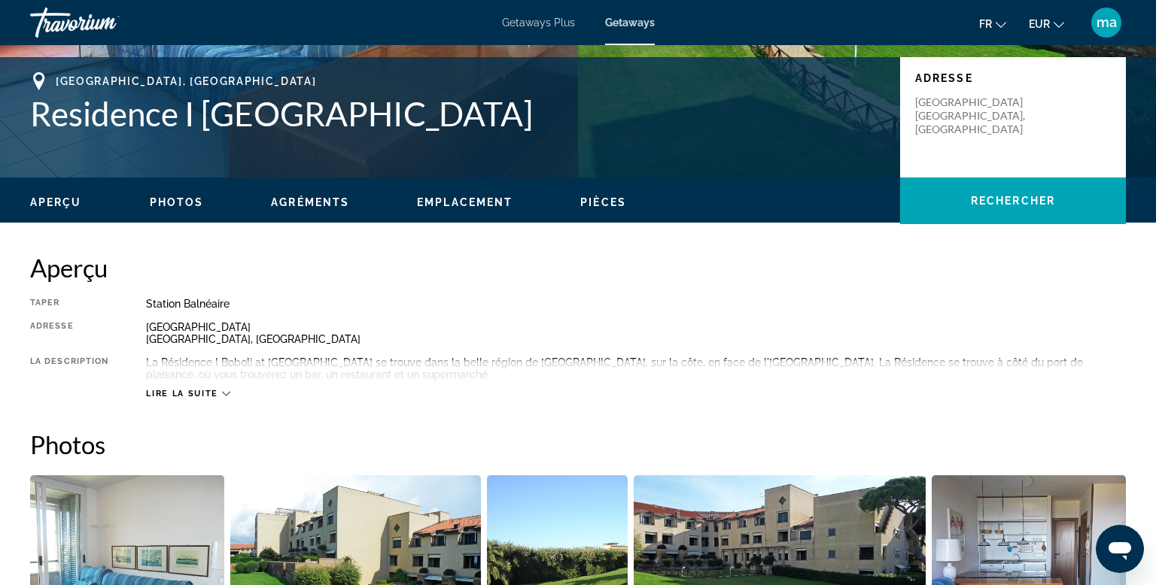
scroll to position [324, 0]
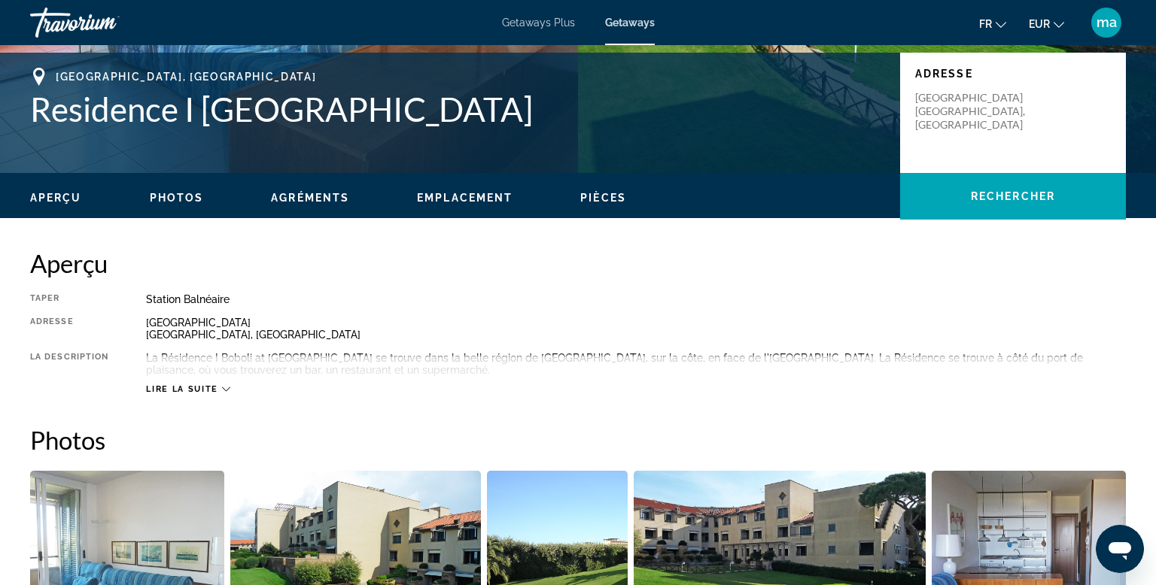
click at [211, 392] on span "Lire la suite" at bounding box center [181, 389] width 71 height 10
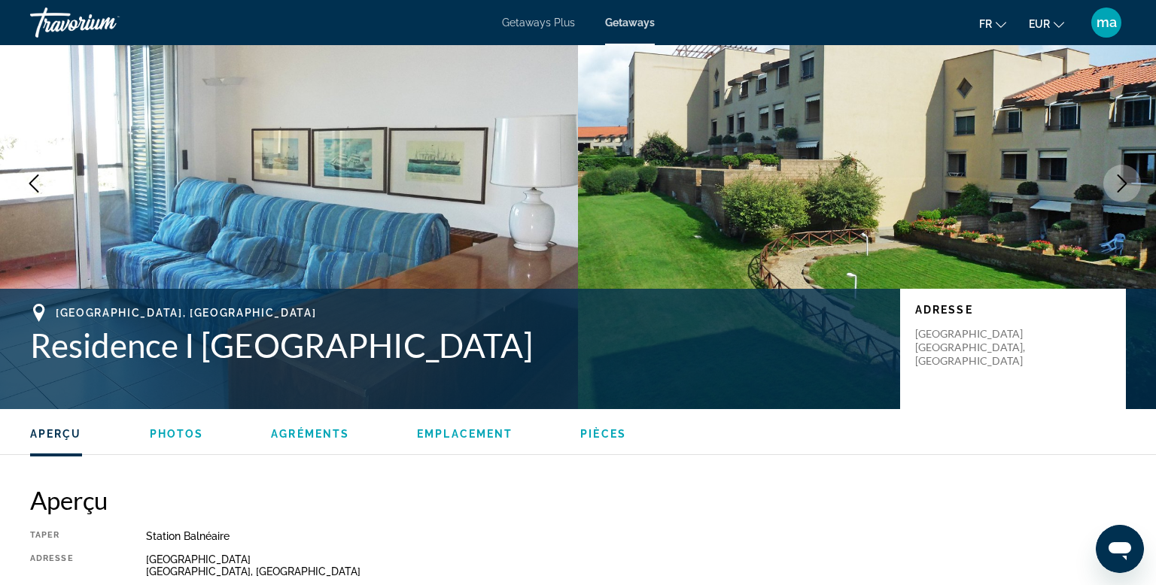
scroll to position [0, 0]
